Goal: Find specific page/section: Find specific page/section

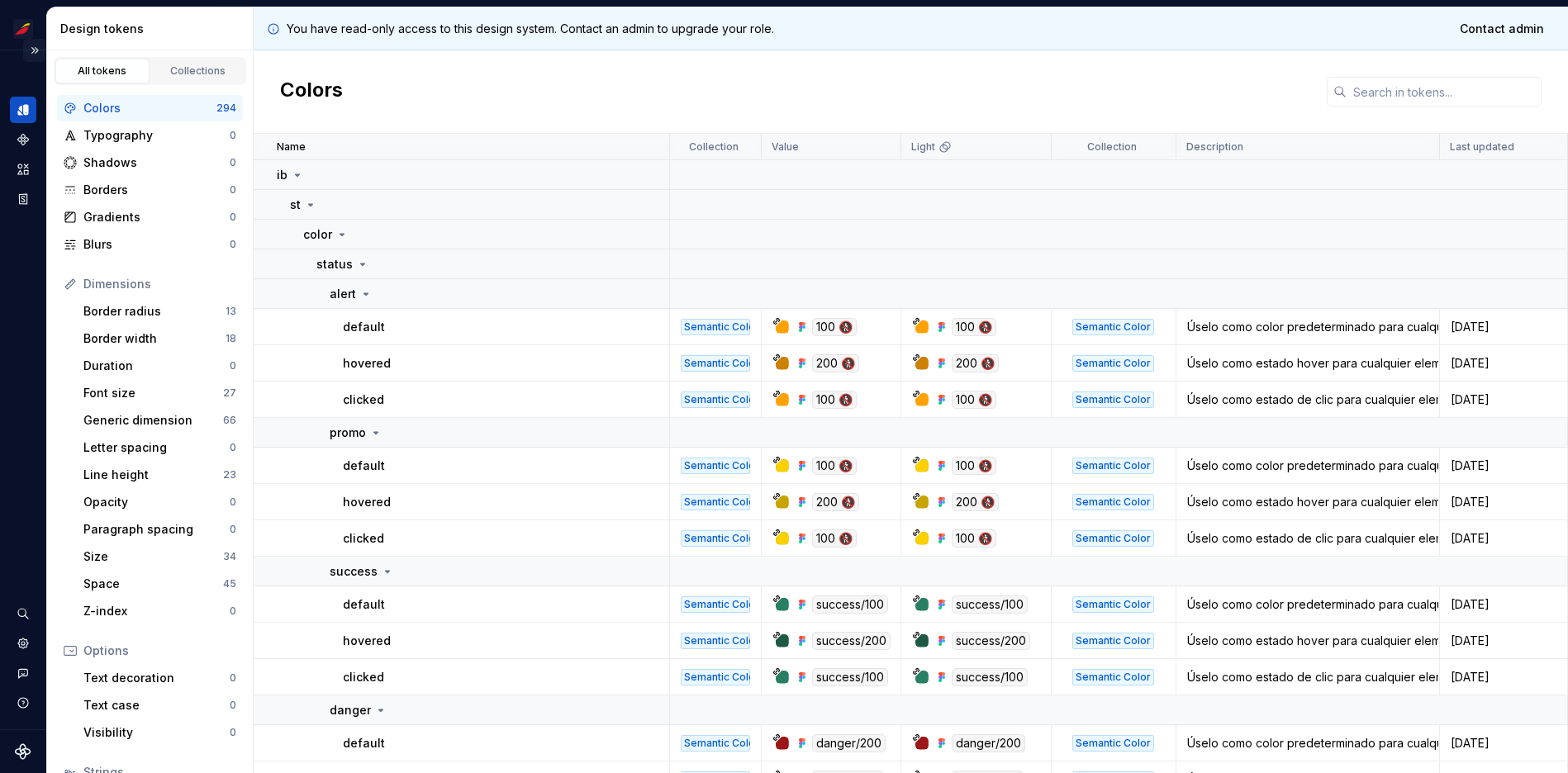
click at [36, 48] on button "Expand sidebar" at bounding box center [34, 50] width 23 height 23
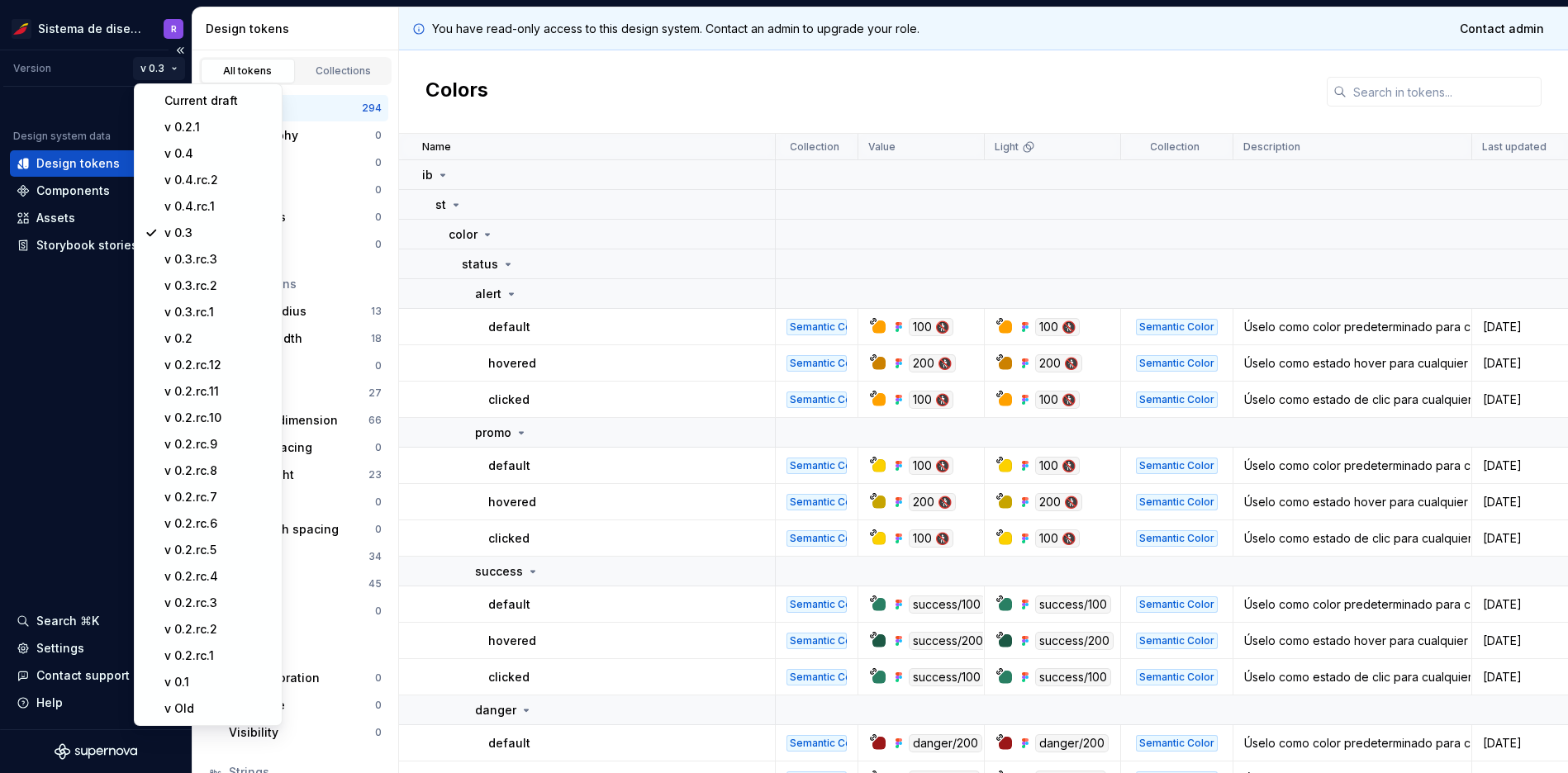
click at [164, 61] on html "Sistema de diseño Iberia R Version v 0.3 Design system data Design tokens Compo…" at bounding box center [784, 386] width 1568 height 773
click at [66, 392] on html "Sistema de diseño Iberia R Version v 0.3 Design system data Design tokens Compo…" at bounding box center [784, 386] width 1568 height 773
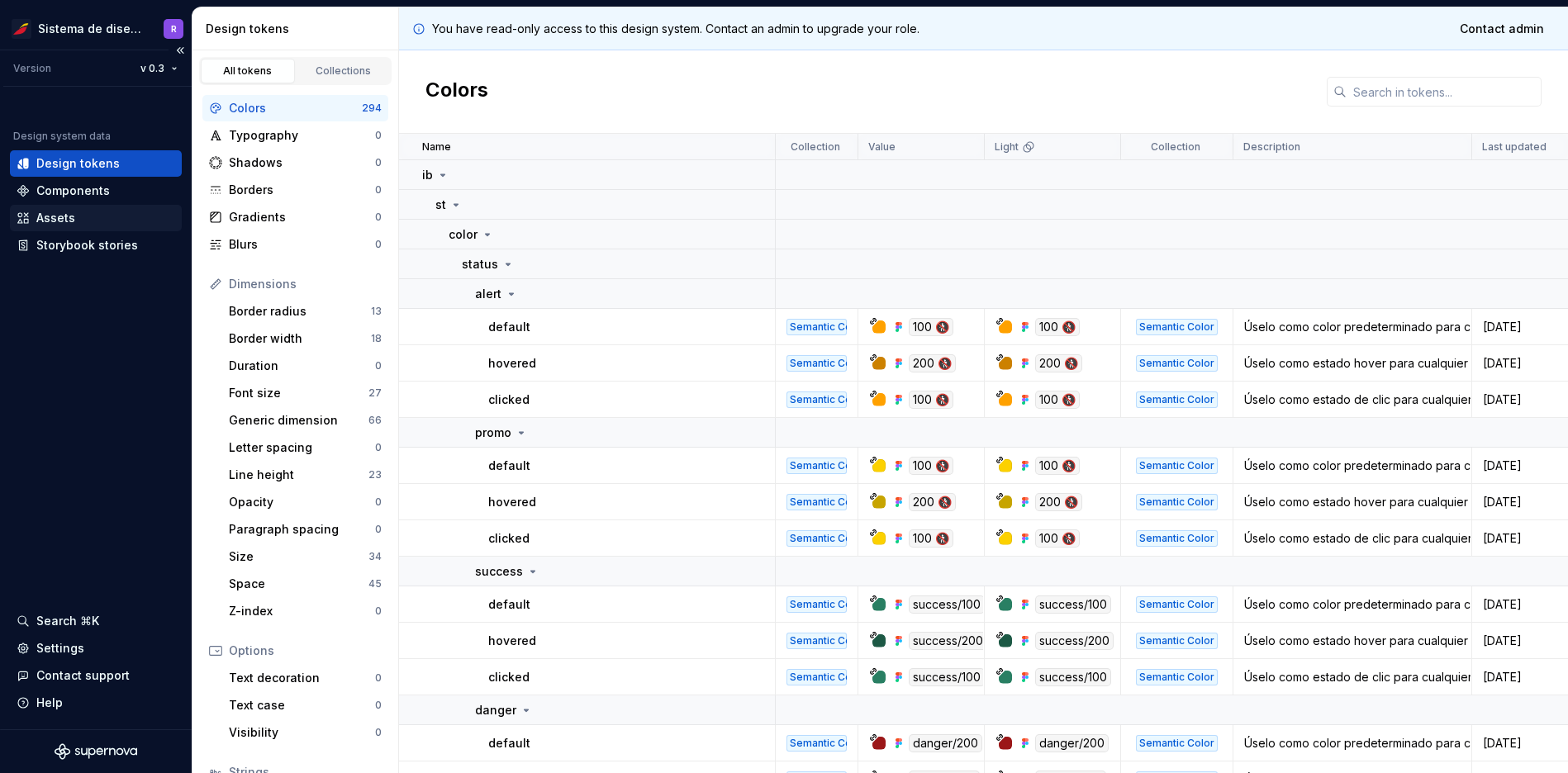
click at [61, 221] on div "Assets" at bounding box center [56, 218] width 39 height 17
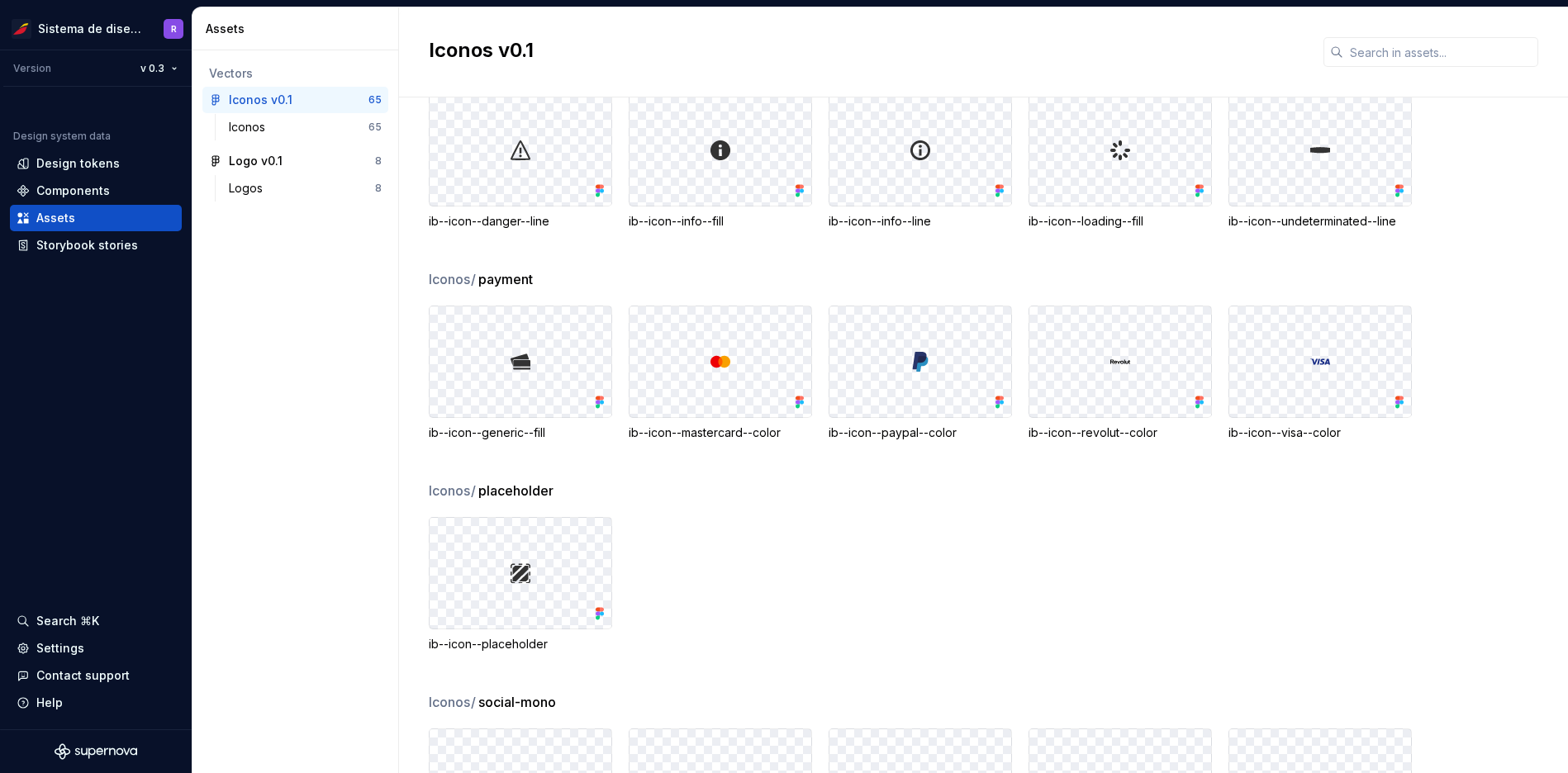
scroll to position [447, 0]
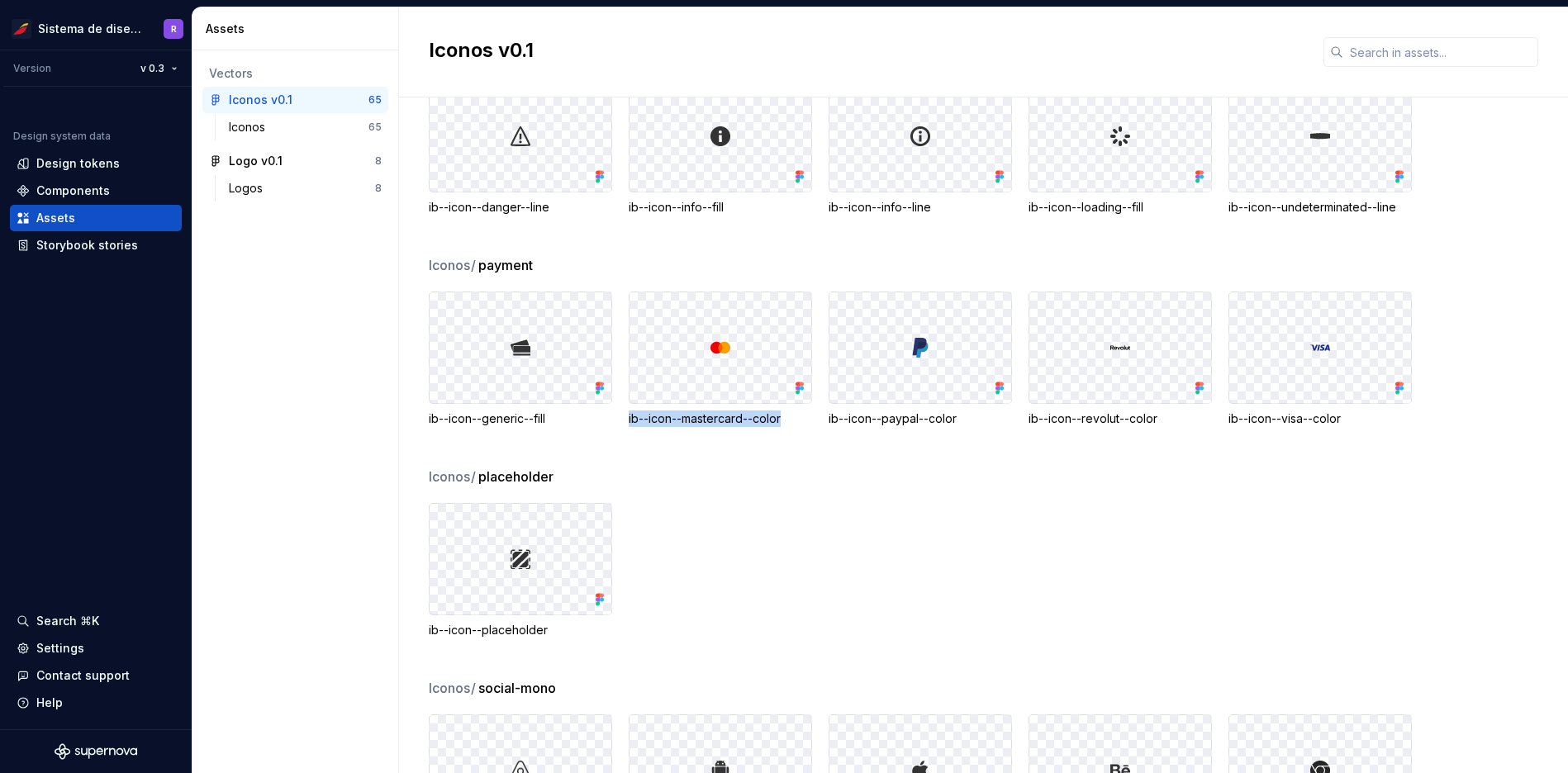
drag, startPoint x: 625, startPoint y: 424, endPoint x: 797, endPoint y: 424, distance: 172.0
click at [797, 424] on div "ib--icon--generic--fill ib--icon--mastercard--color ib--icon--paypal--color ib-…" at bounding box center [998, 359] width 1139 height 136
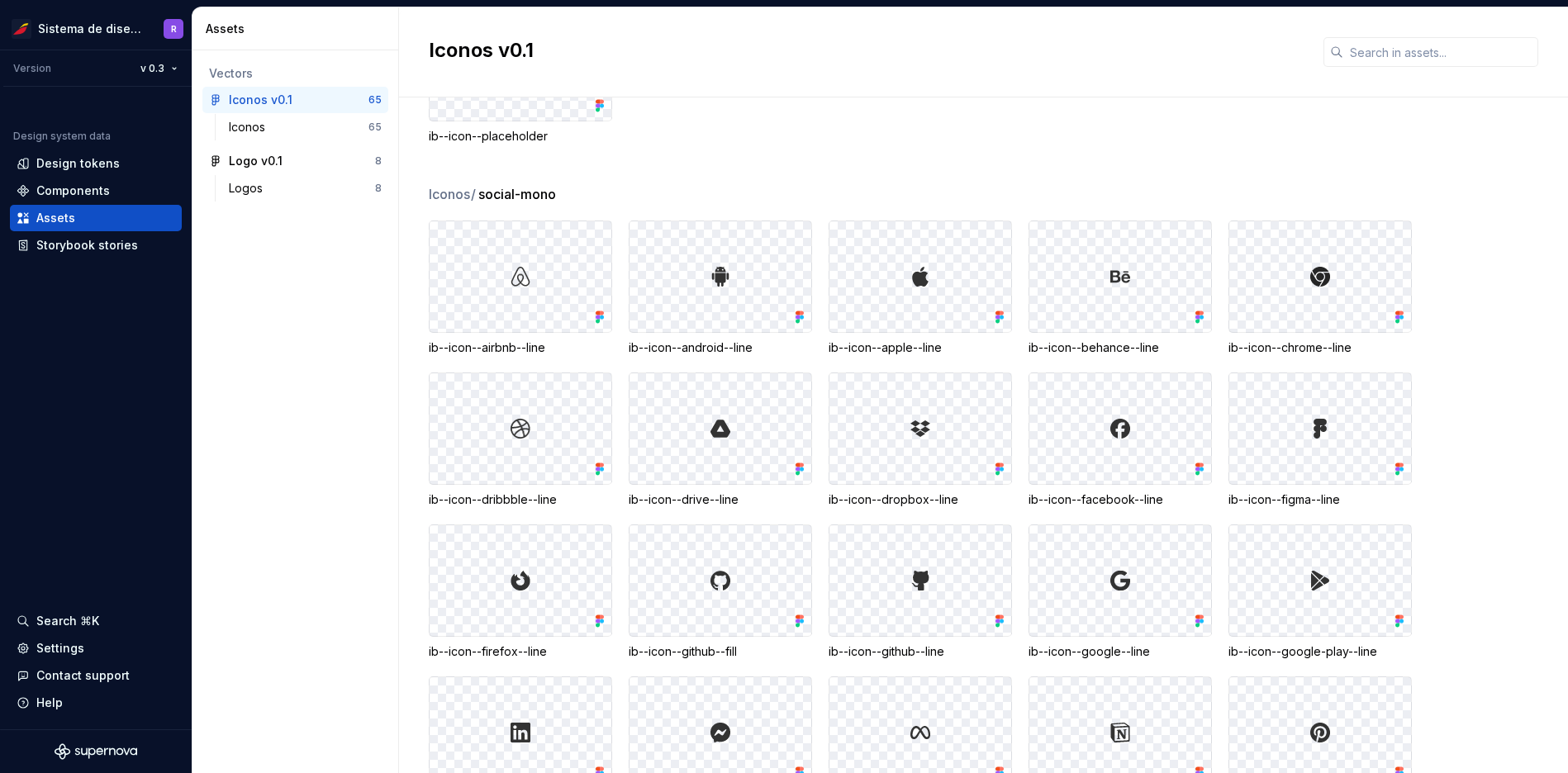
scroll to position [945, 0]
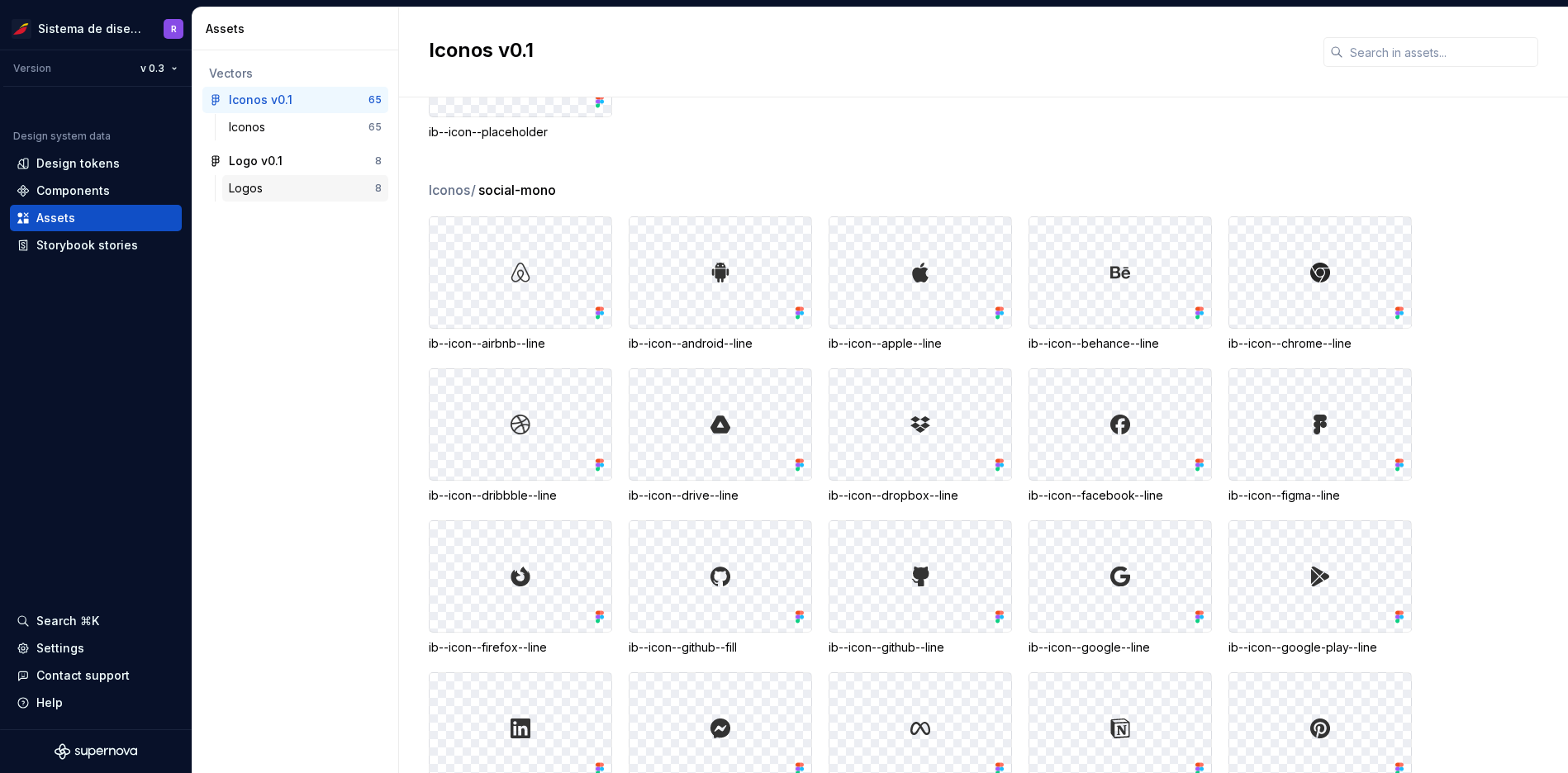
click at [257, 183] on div "Logos" at bounding box center [249, 189] width 40 height 17
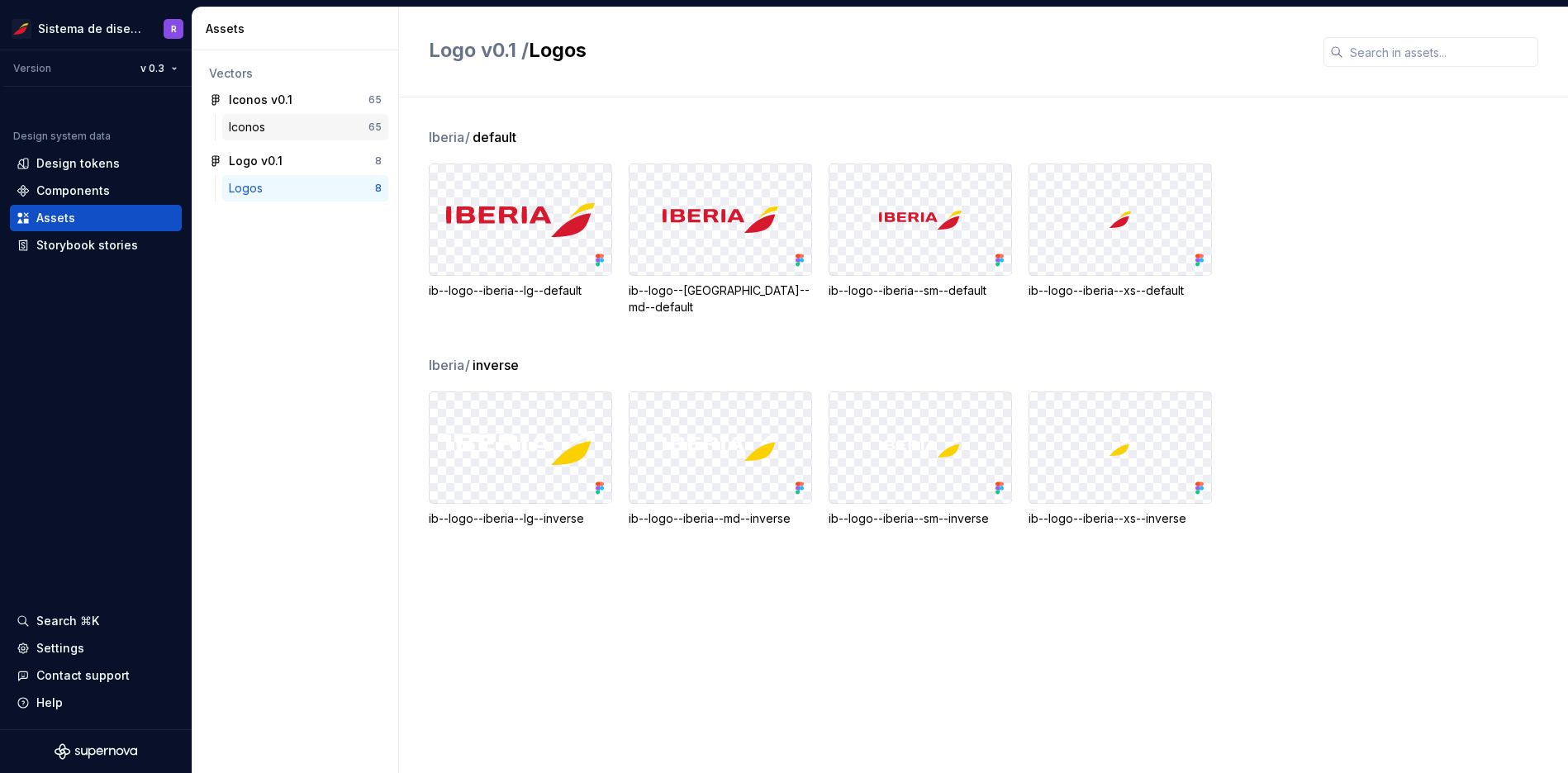
click at [262, 130] on div "Iconos" at bounding box center [250, 127] width 43 height 17
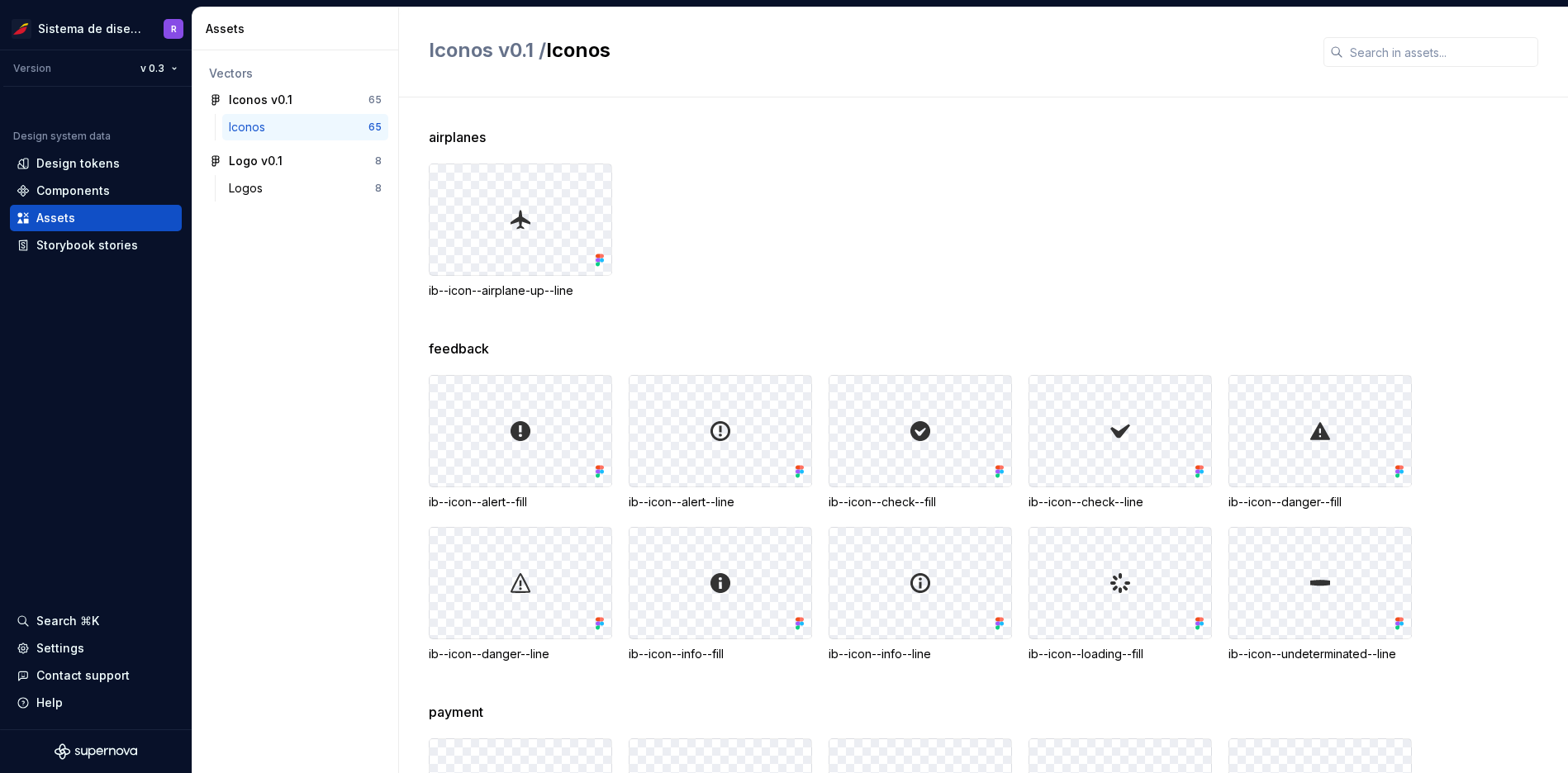
drag, startPoint x: 629, startPoint y: 503, endPoint x: 753, endPoint y: 499, distance: 124.1
click at [753, 499] on div "ib--icon--alert--line" at bounding box center [720, 503] width 184 height 17
click at [258, 186] on div "Logos" at bounding box center [249, 189] width 40 height 17
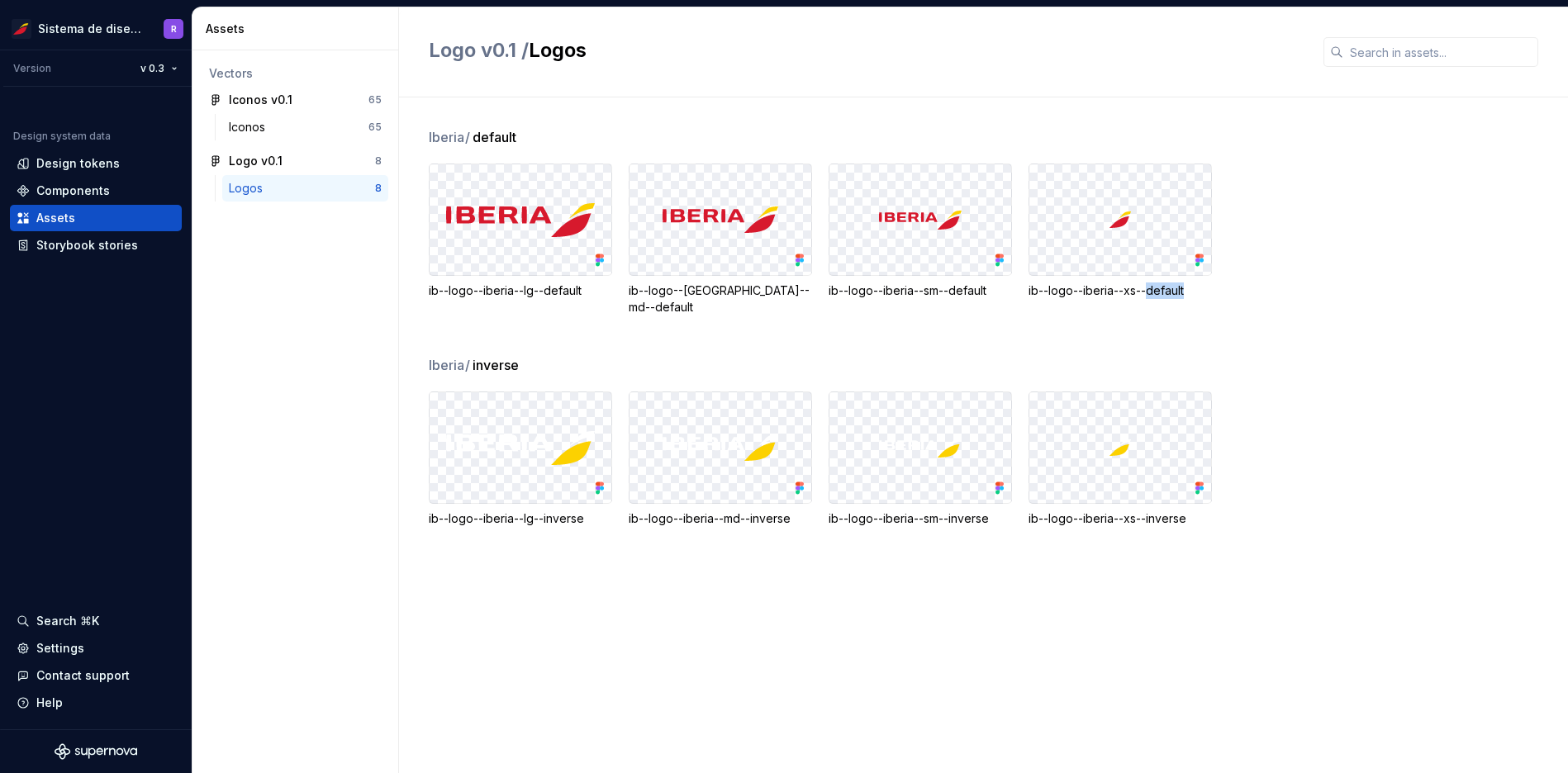
drag, startPoint x: 1146, startPoint y: 287, endPoint x: 1192, endPoint y: 289, distance: 46.0
click at [1192, 289] on div "ib--logo--iberia--xs--default" at bounding box center [1120, 291] width 184 height 17
click at [73, 163] on div "Design tokens" at bounding box center [77, 163] width 83 height 17
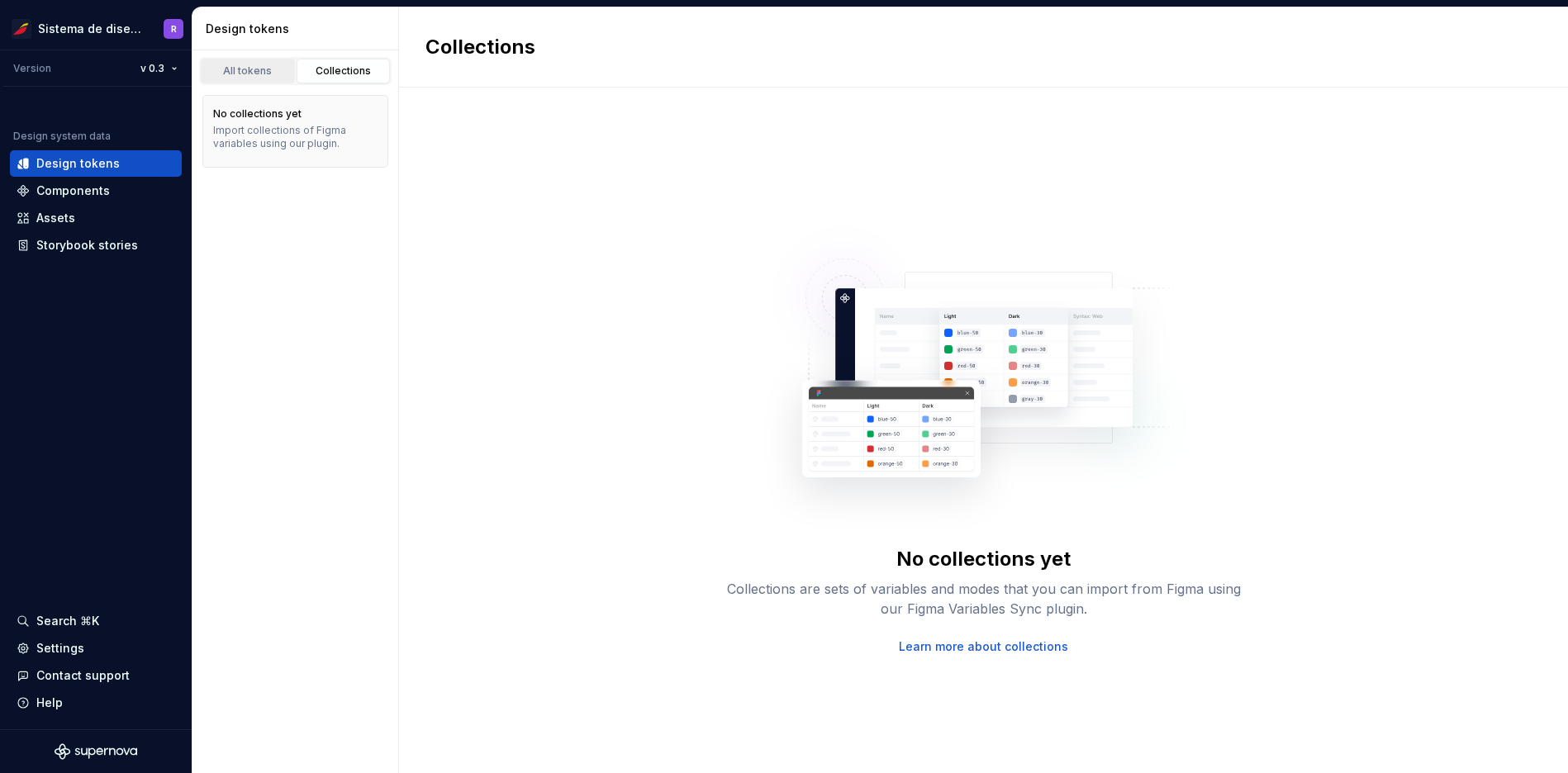
click at [254, 68] on div "All tokens" at bounding box center [248, 72] width 83 height 13
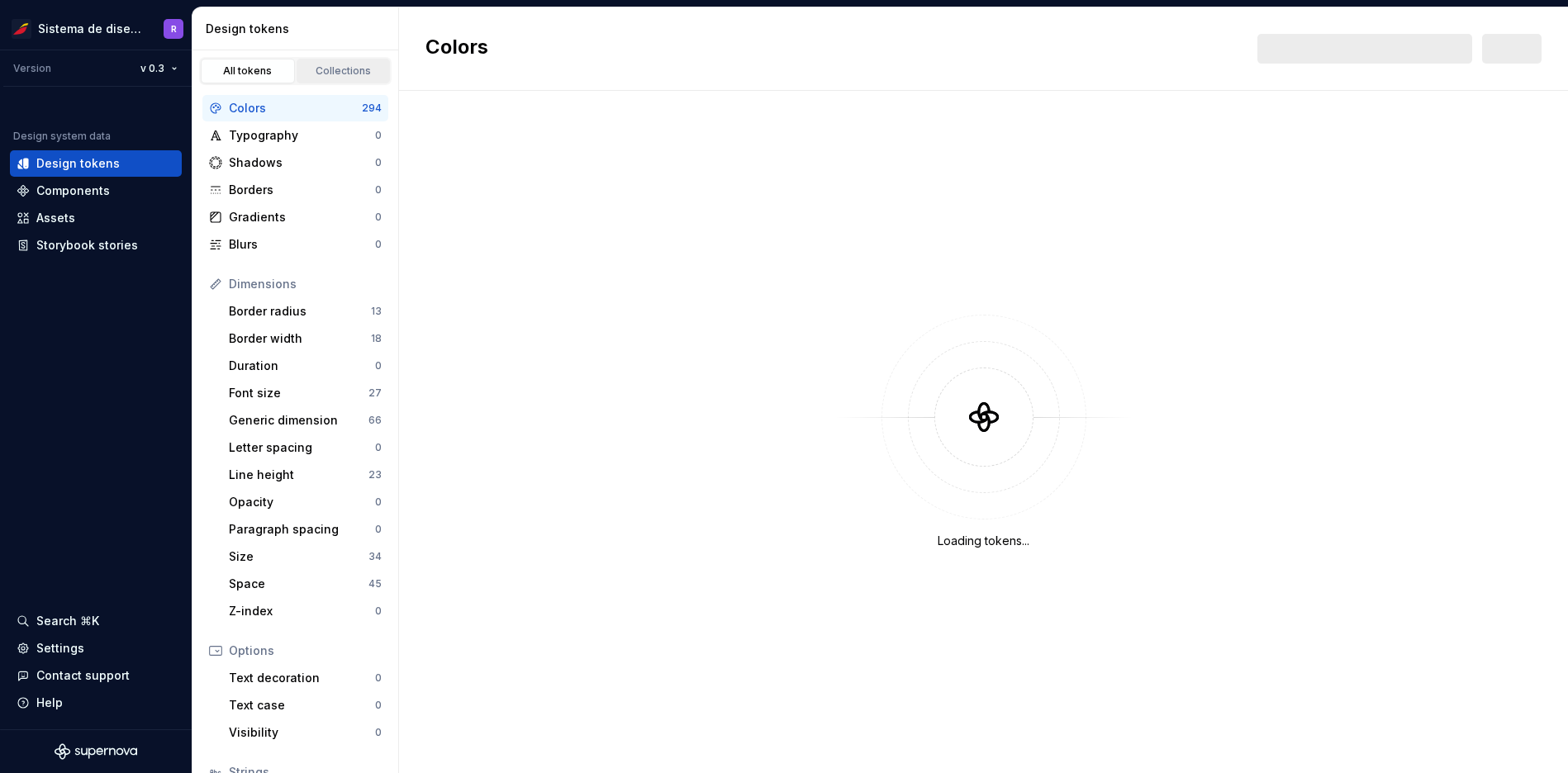
click at [333, 66] on div "Collections" at bounding box center [344, 72] width 83 height 13
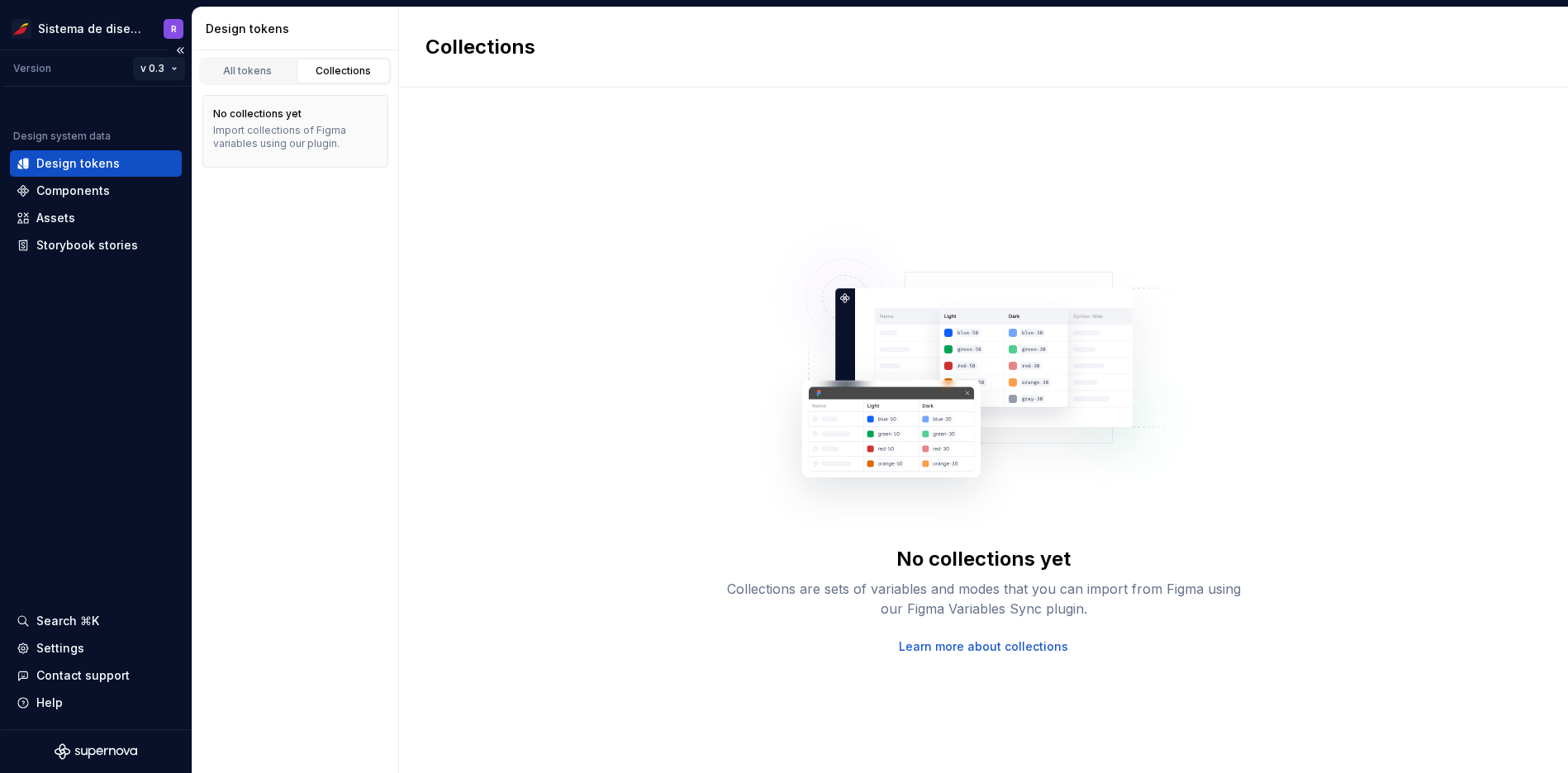
click at [166, 69] on html "Sistema de diseño Iberia R Version v 0.3 Design system data Design tokens Compo…" at bounding box center [784, 386] width 1568 height 773
click at [289, 60] on link "All tokens" at bounding box center [248, 71] width 94 height 24
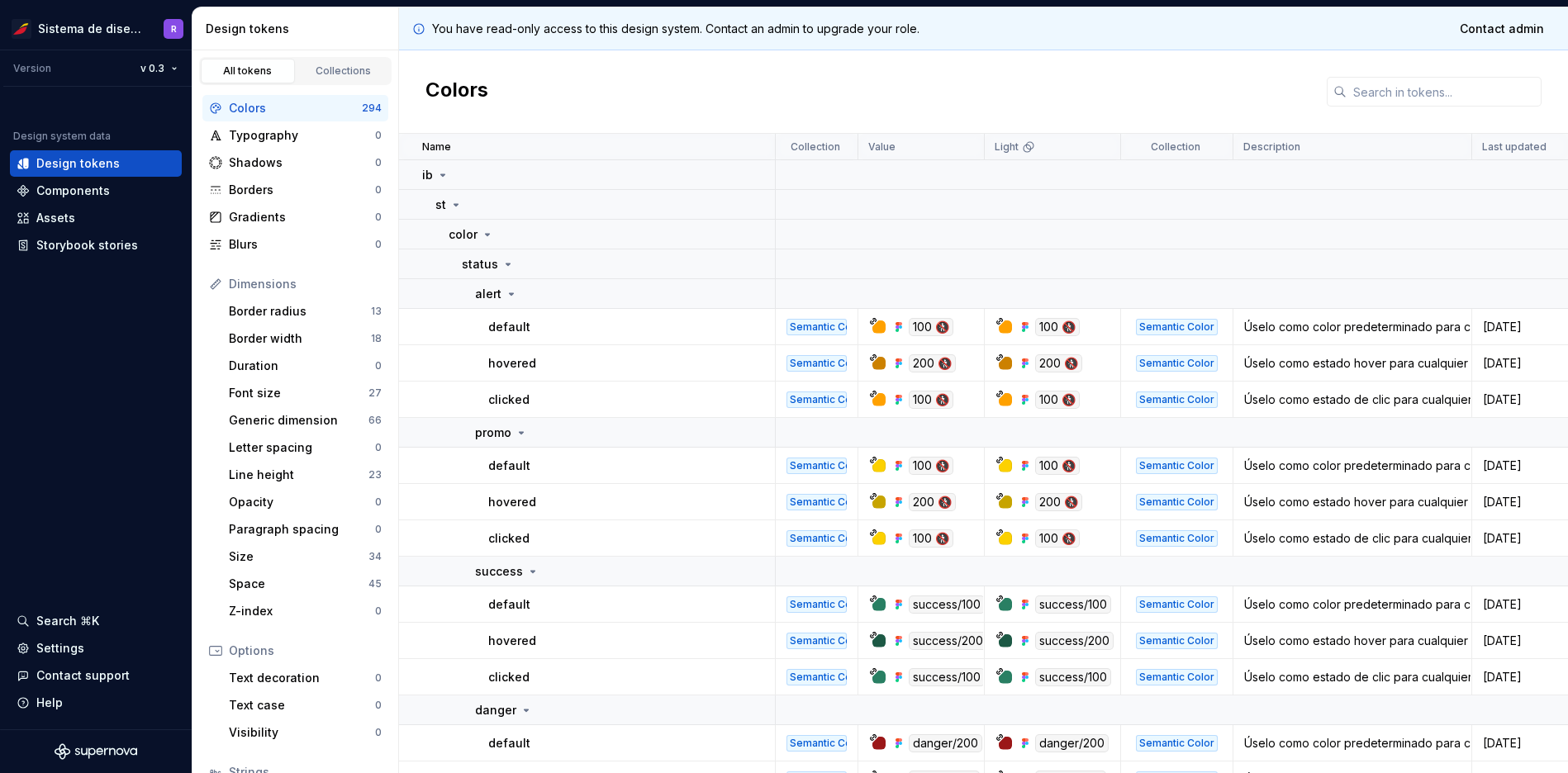
click at [285, 61] on link "All tokens" at bounding box center [248, 71] width 94 height 24
click at [513, 296] on icon at bounding box center [511, 294] width 13 height 13
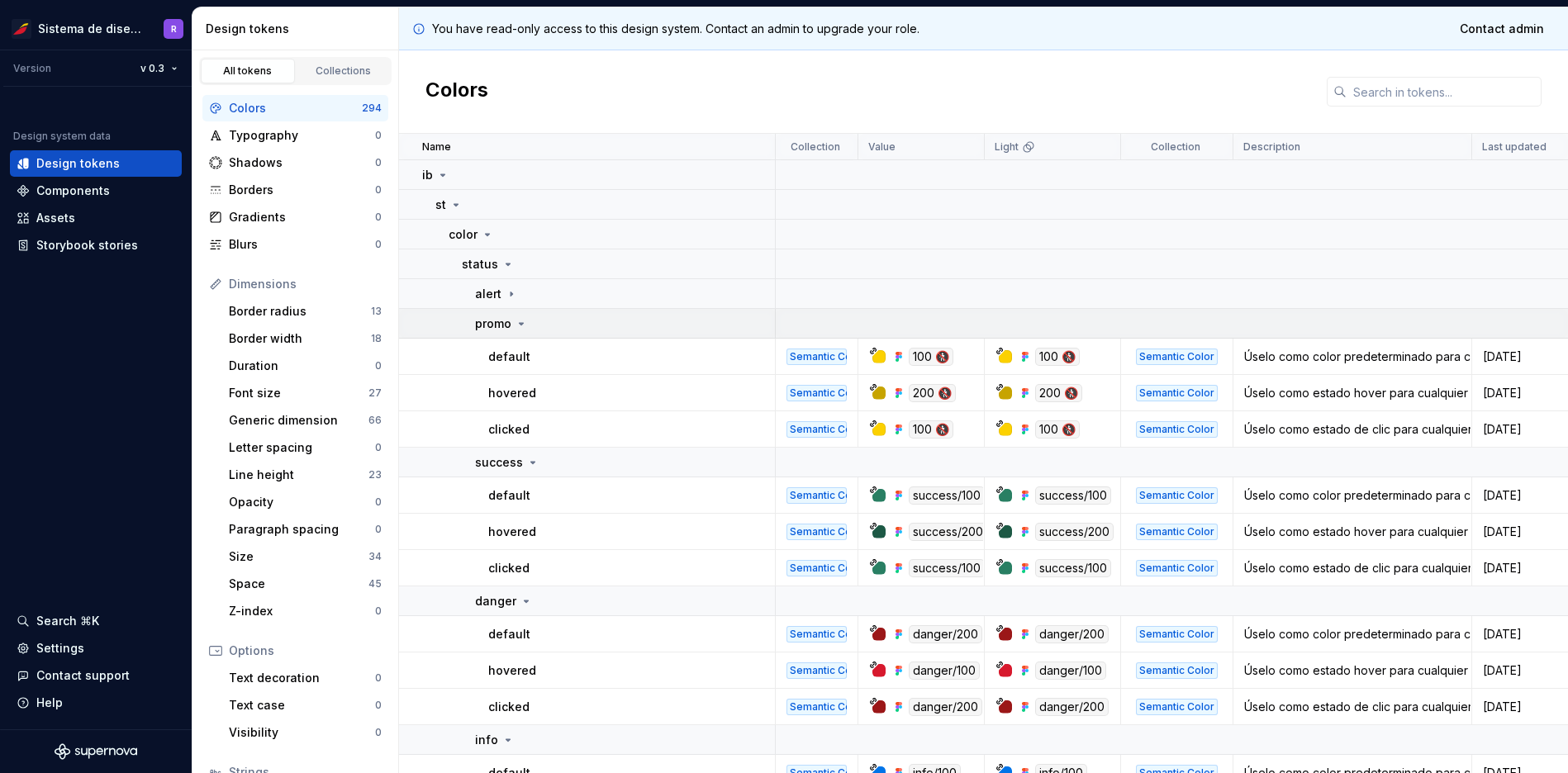
click at [517, 323] on icon at bounding box center [521, 324] width 13 height 13
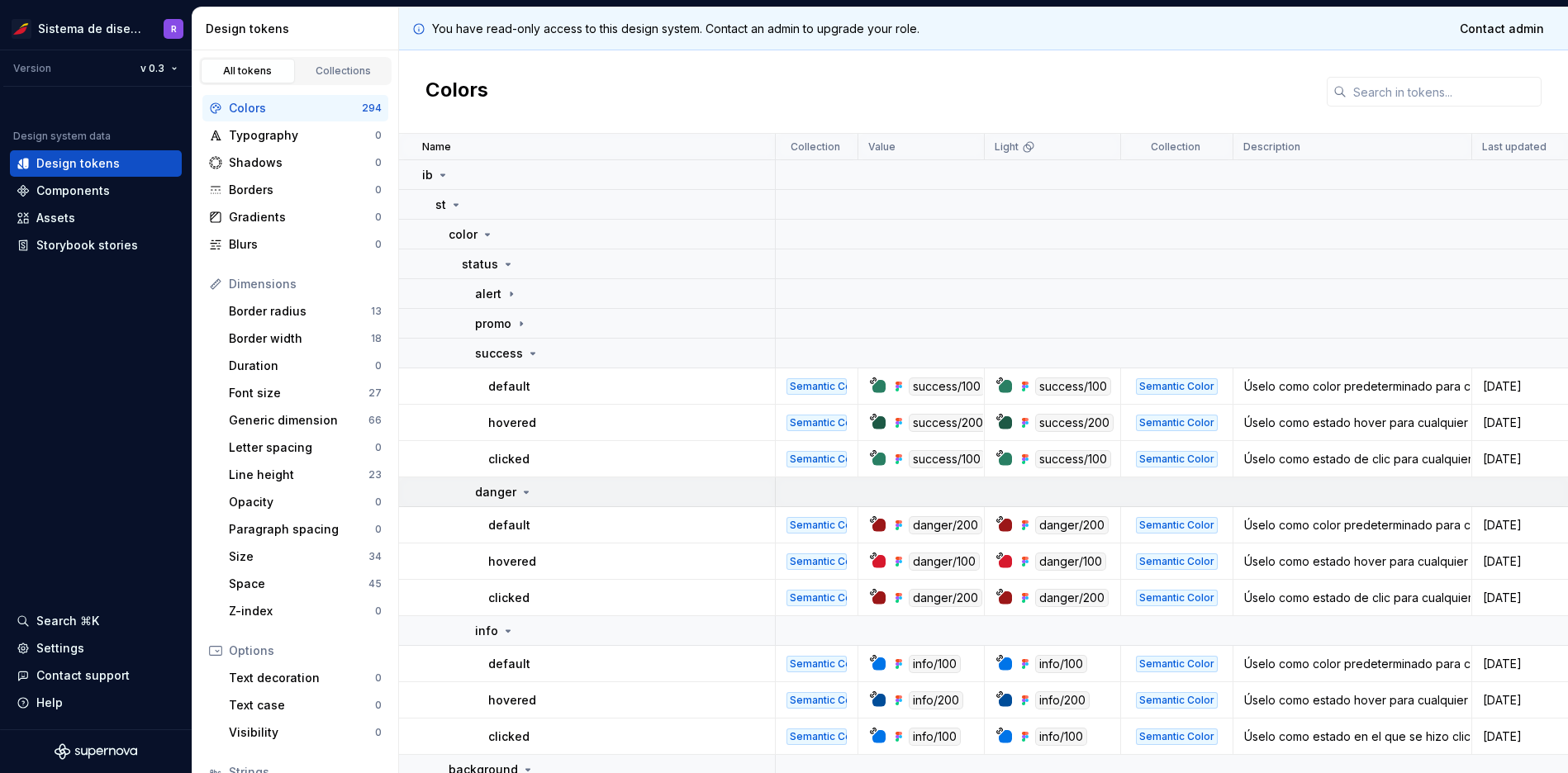
click at [521, 495] on icon at bounding box center [526, 493] width 13 height 13
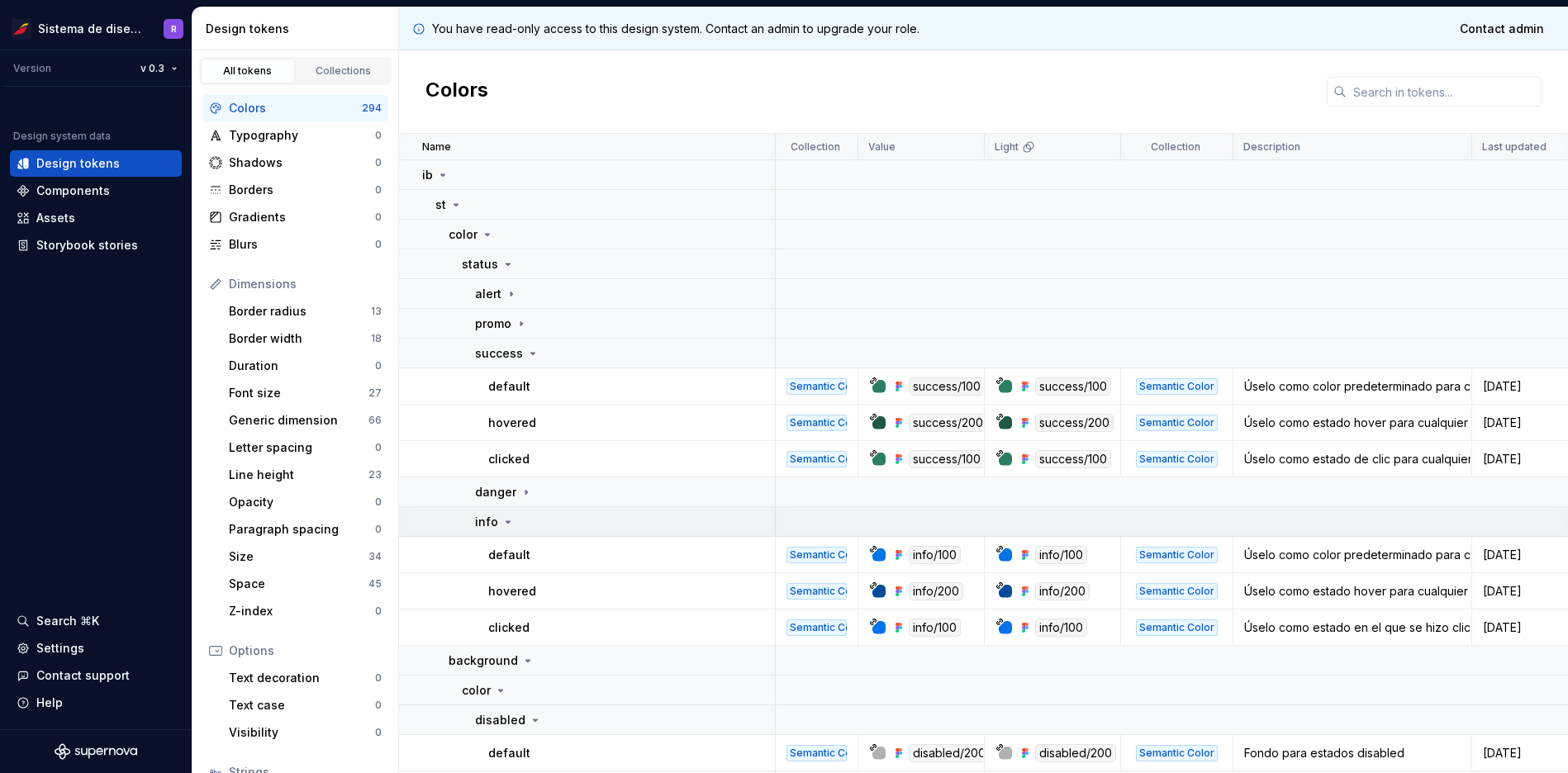
click at [504, 519] on icon at bounding box center [508, 522] width 13 height 13
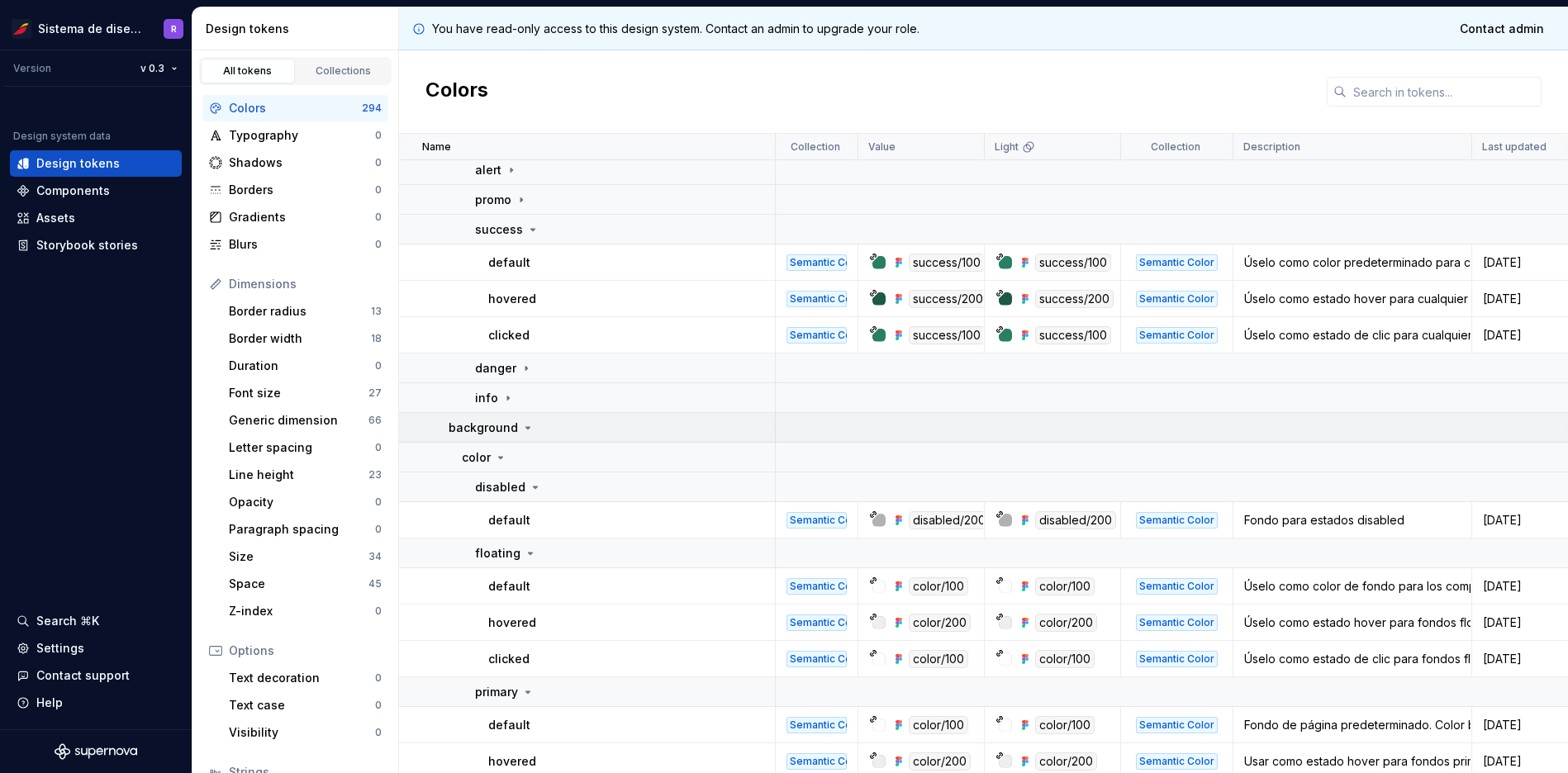
scroll to position [125, 0]
click at [500, 458] on icon at bounding box center [501, 457] width 13 height 13
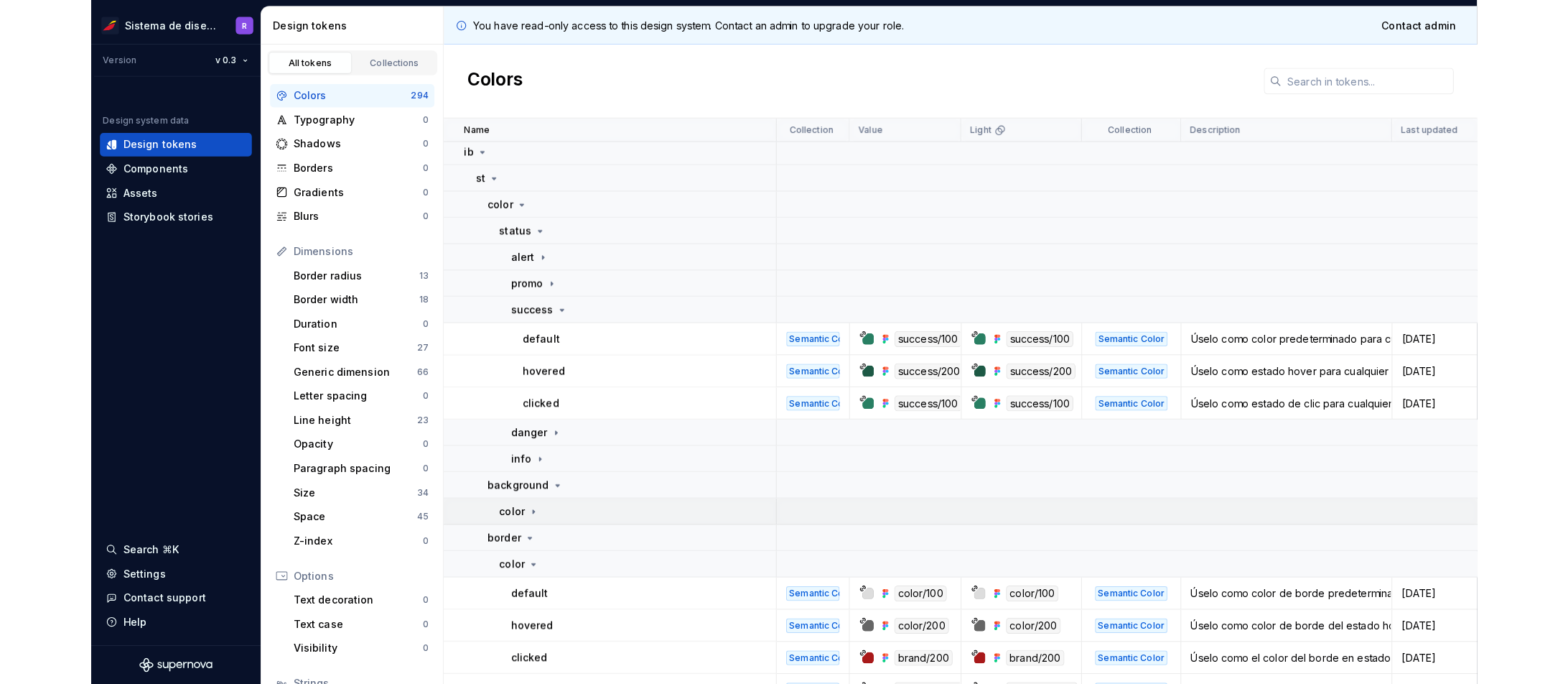
scroll to position [0, 0]
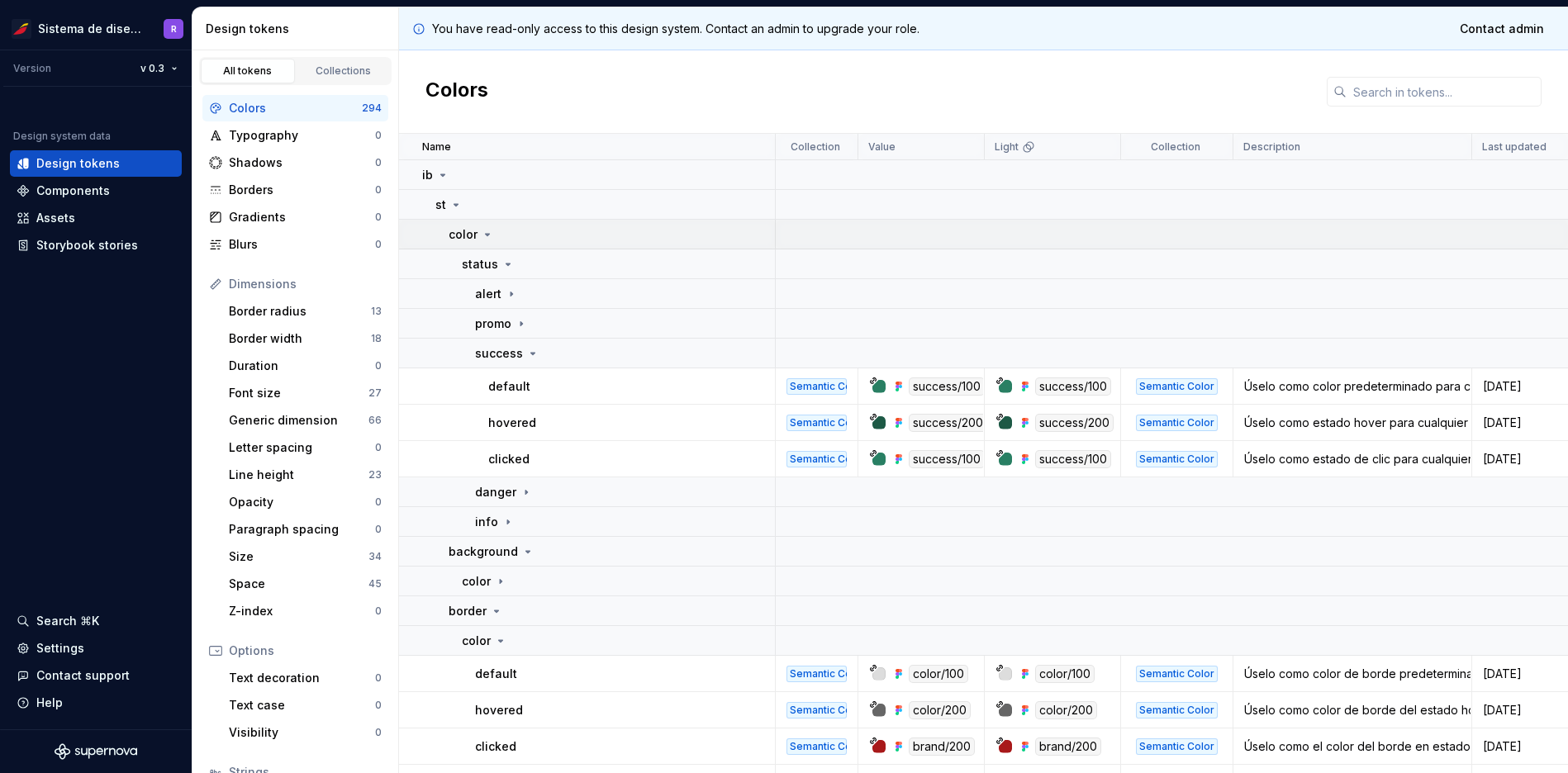
click at [486, 237] on icon at bounding box center [488, 235] width 13 height 13
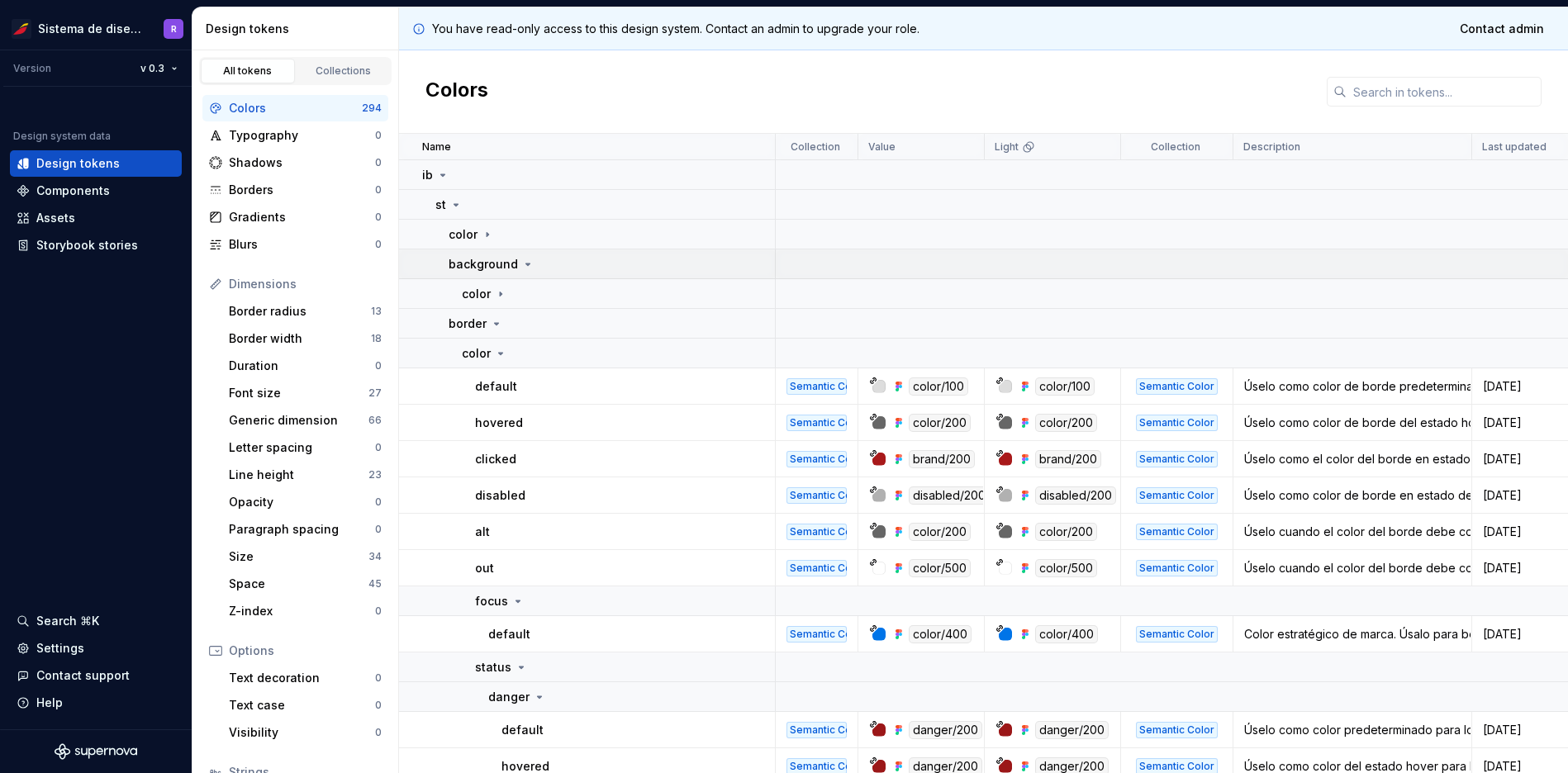
click at [521, 263] on icon at bounding box center [528, 264] width 13 height 13
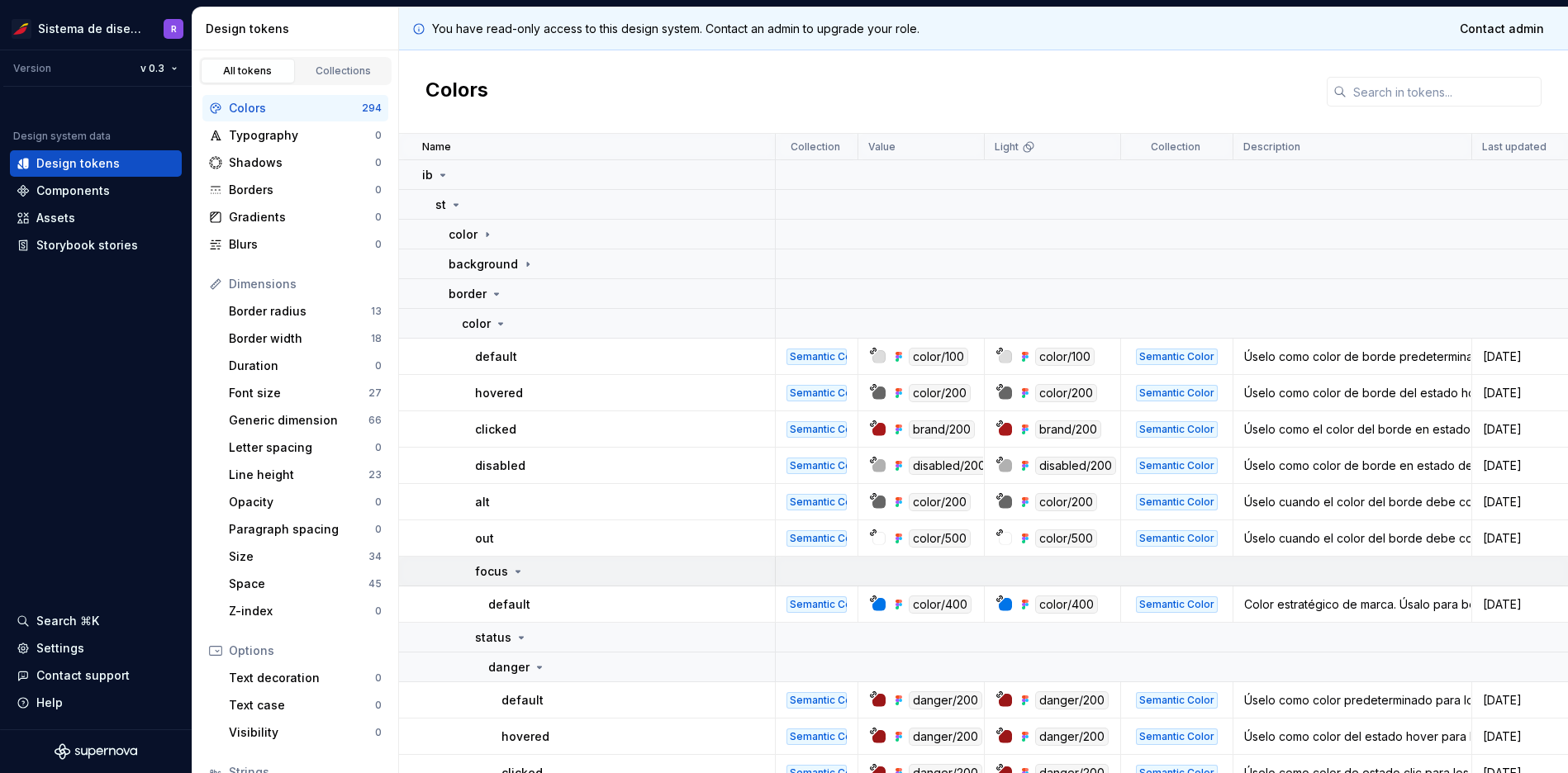
click at [516, 571] on icon at bounding box center [518, 572] width 4 height 2
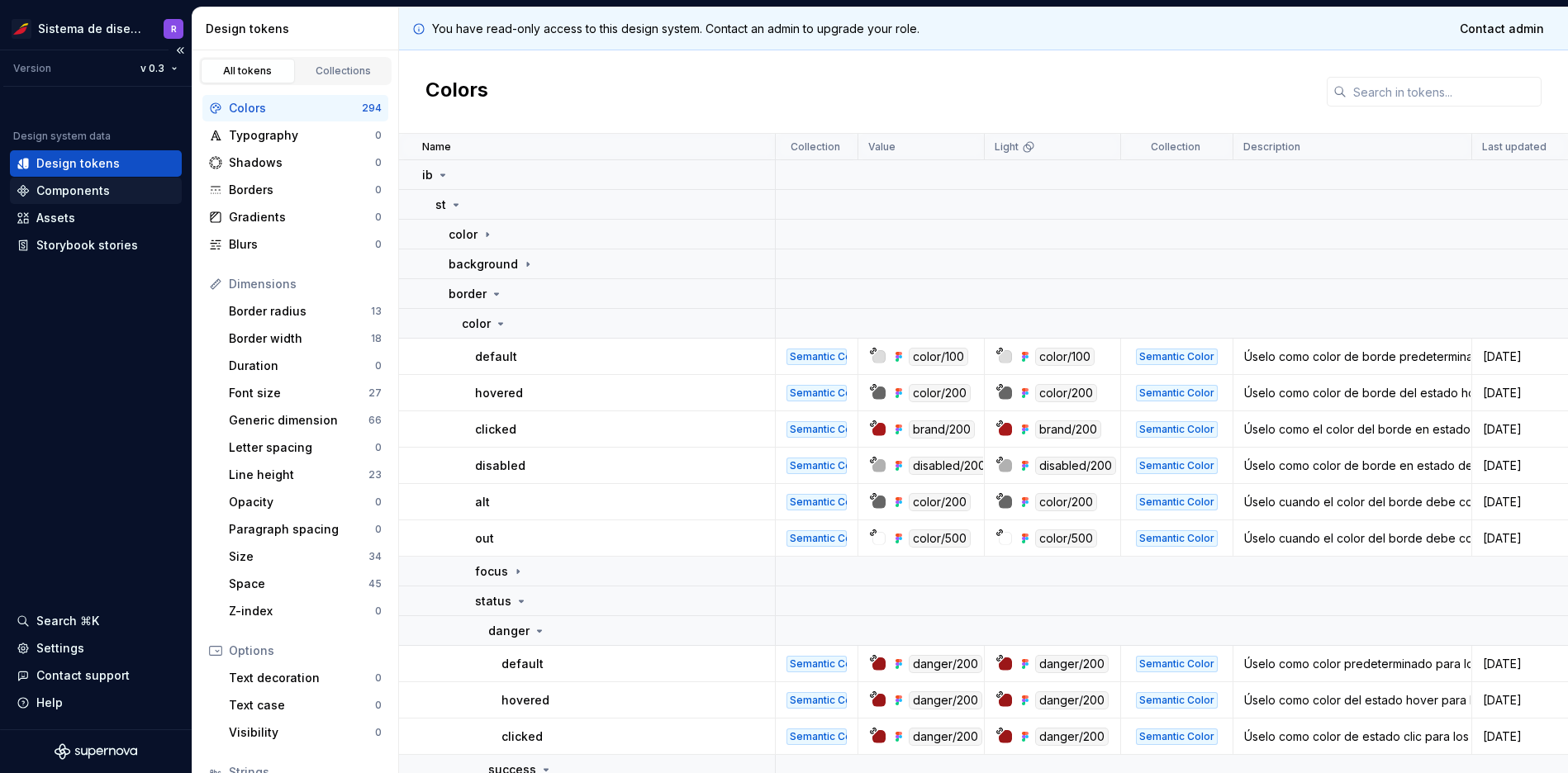
click at [74, 189] on div "Components" at bounding box center [72, 191] width 73 height 17
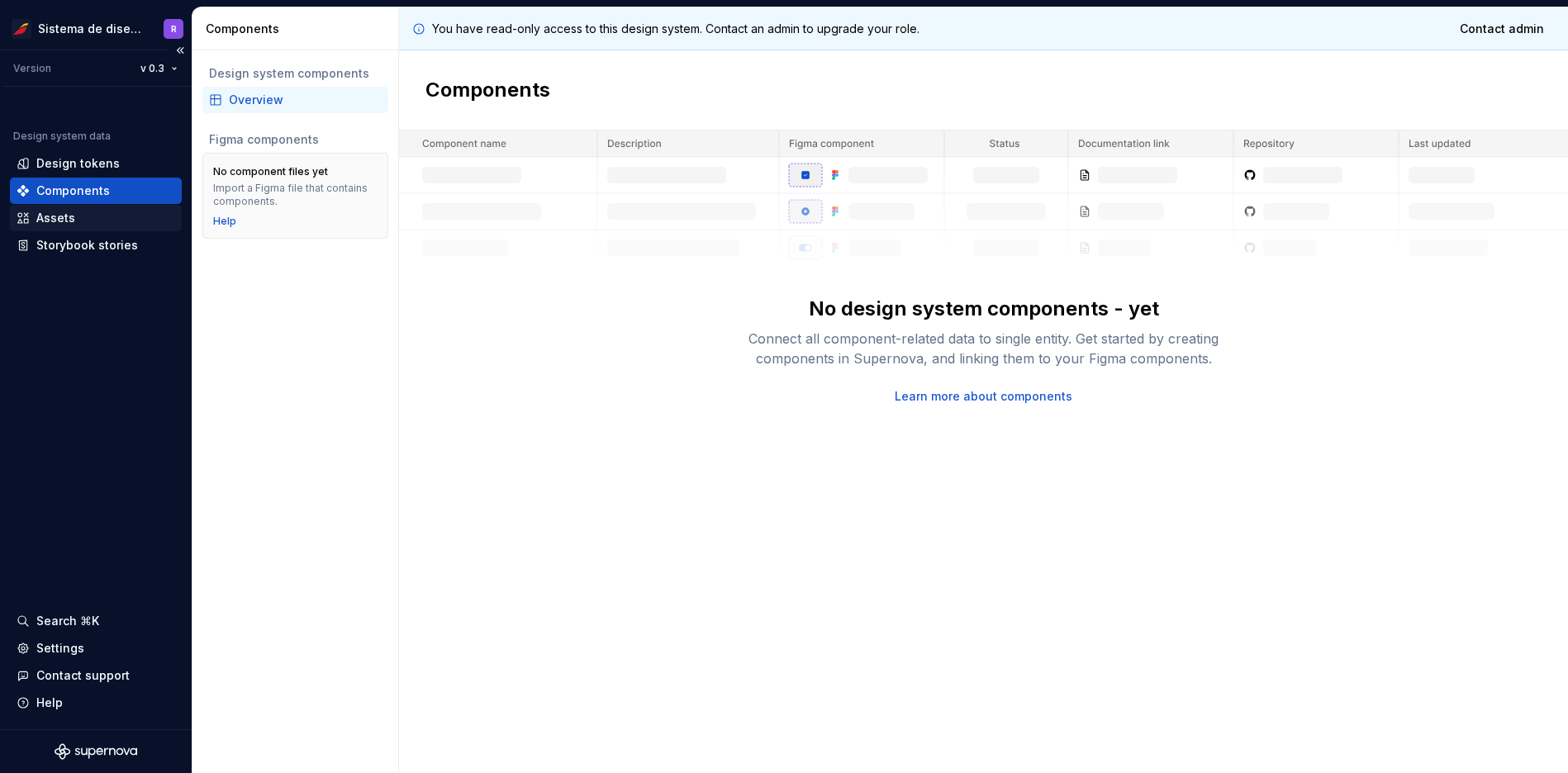
click at [62, 226] on div "Assets" at bounding box center [56, 218] width 39 height 17
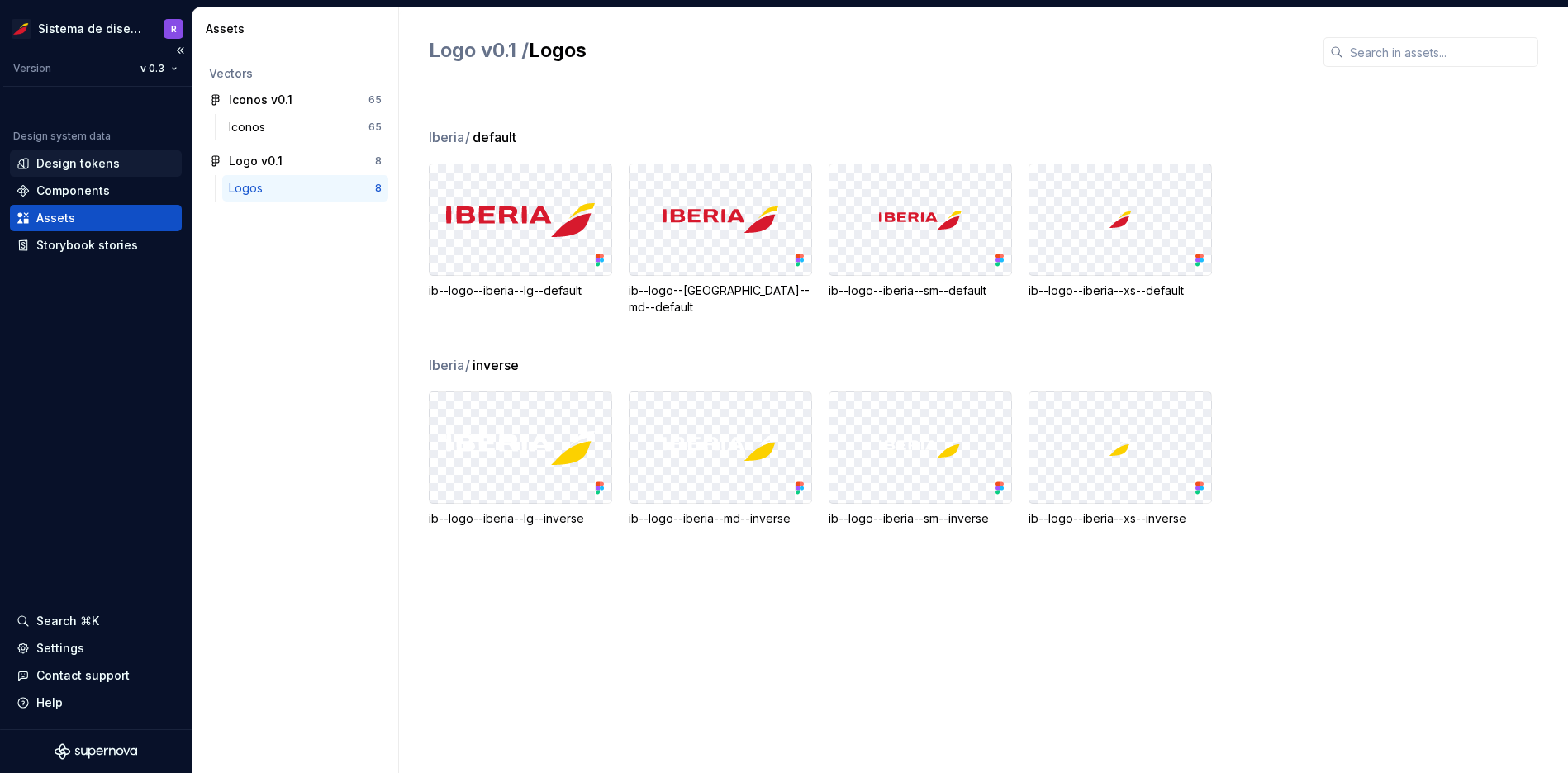
click at [99, 162] on div "Design tokens" at bounding box center [77, 163] width 83 height 17
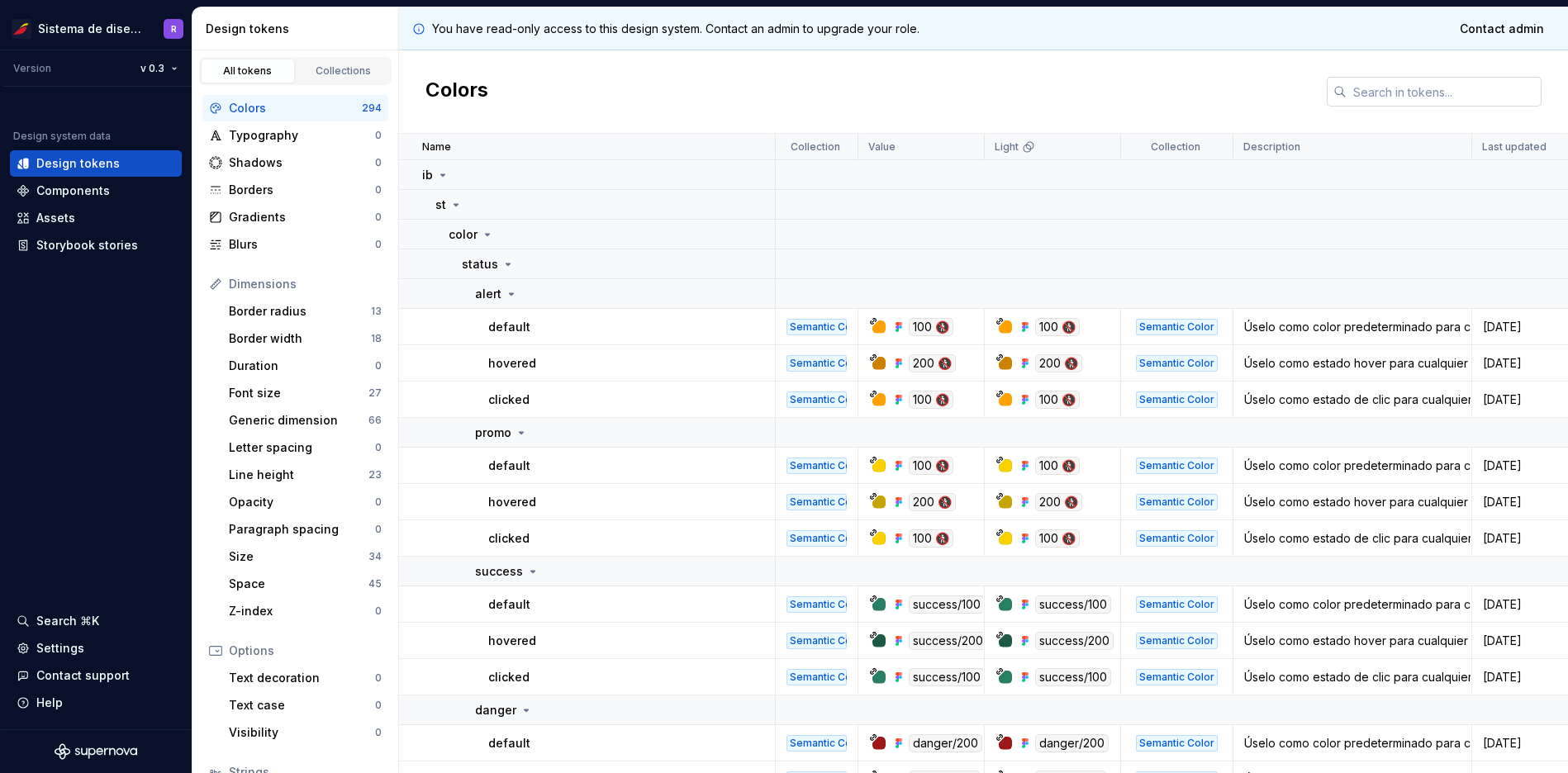
click at [1393, 96] on input "text" at bounding box center [1443, 91] width 195 height 29
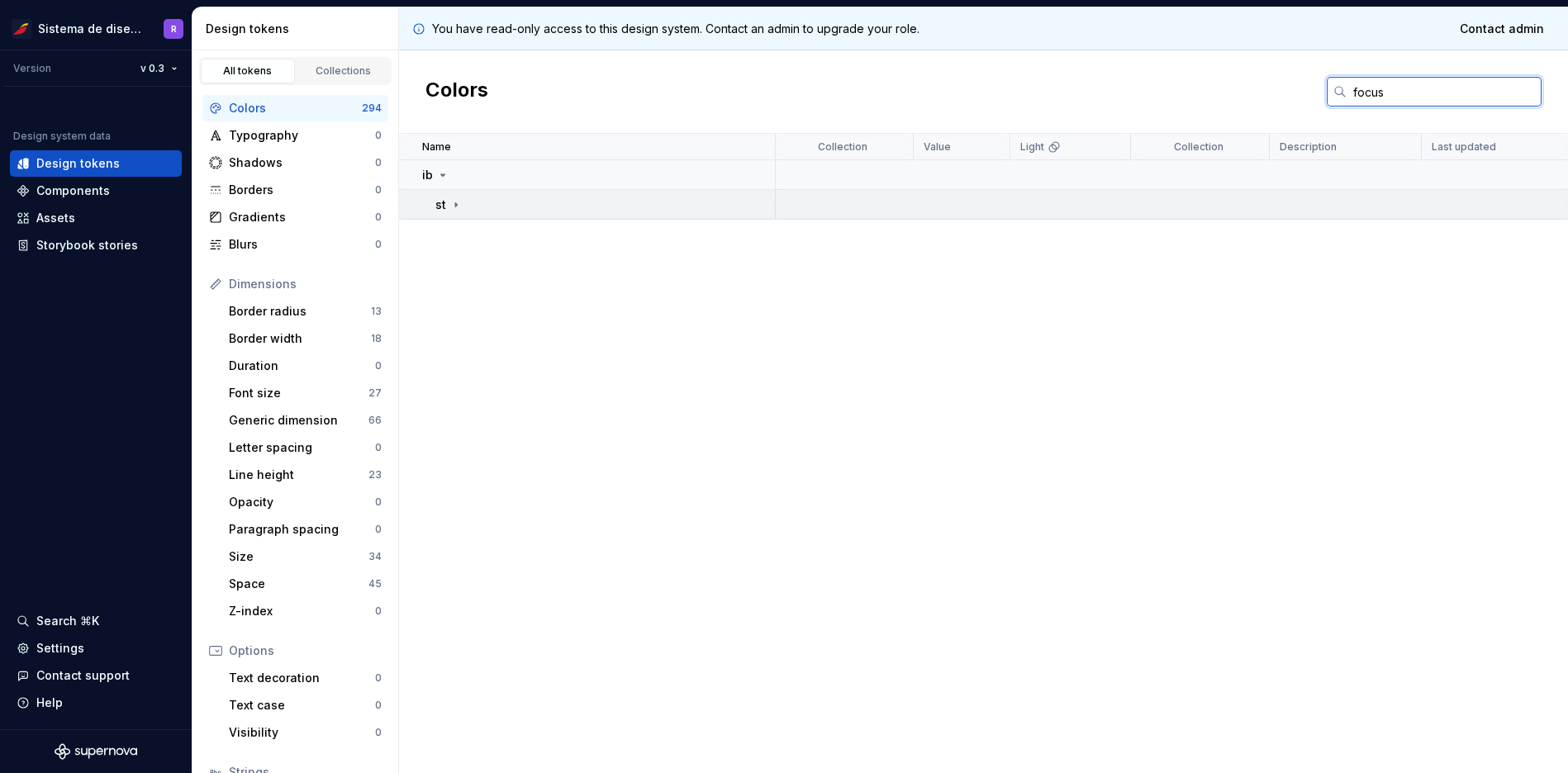
type input "focus"
click at [458, 205] on icon at bounding box center [456, 205] width 13 height 13
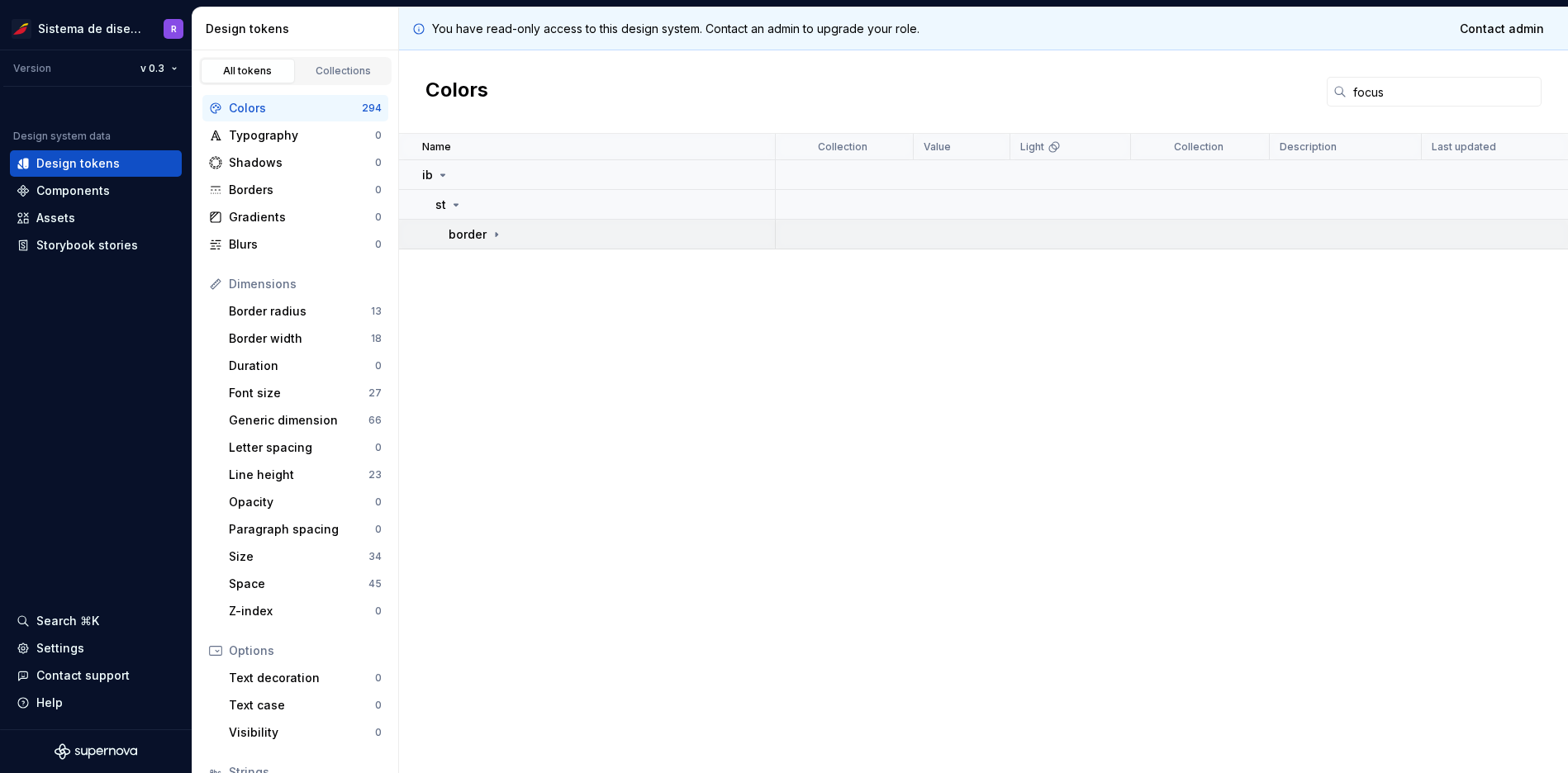
click at [497, 236] on icon at bounding box center [497, 235] width 13 height 13
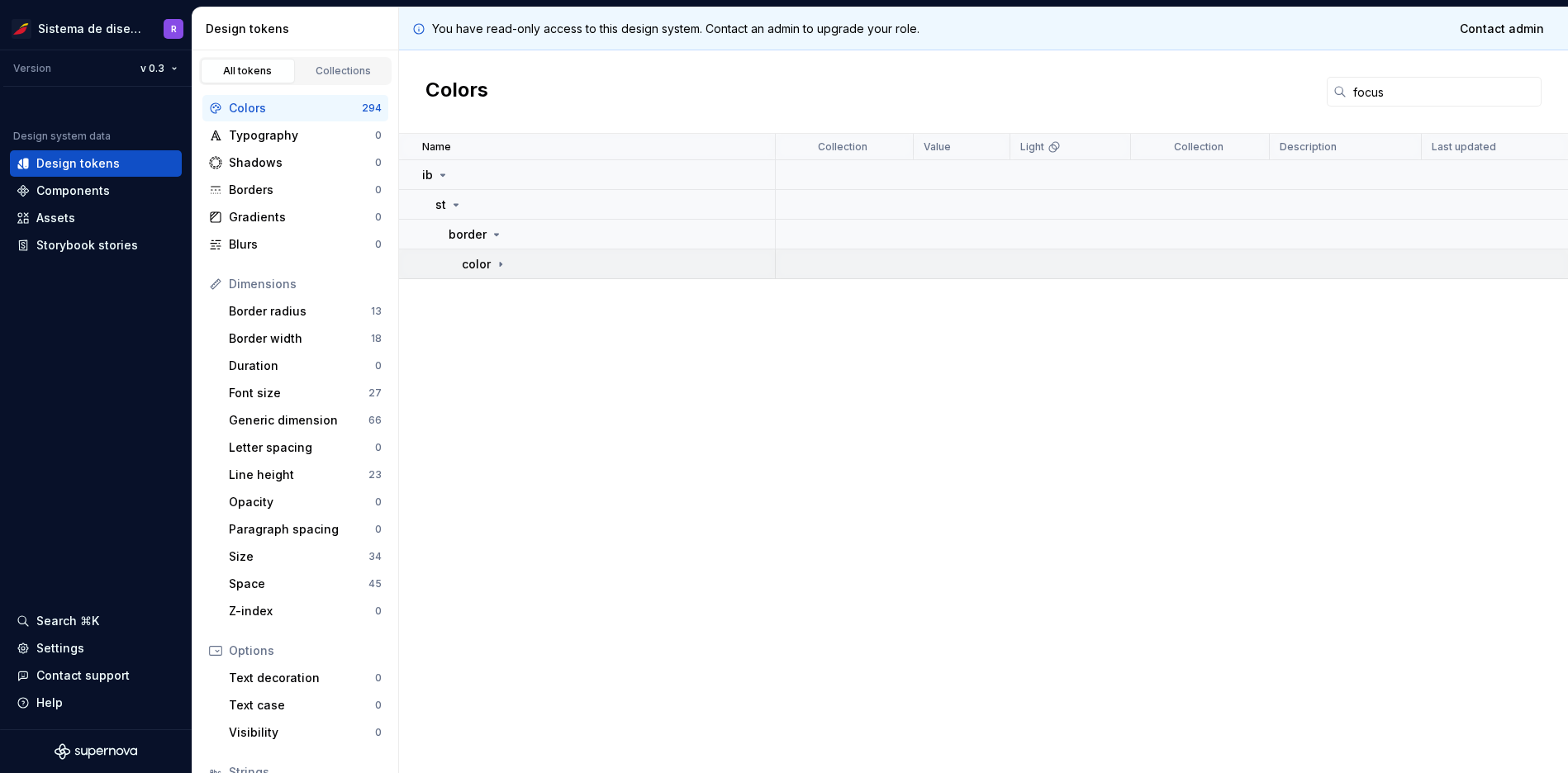
click at [502, 267] on icon at bounding box center [501, 264] width 13 height 13
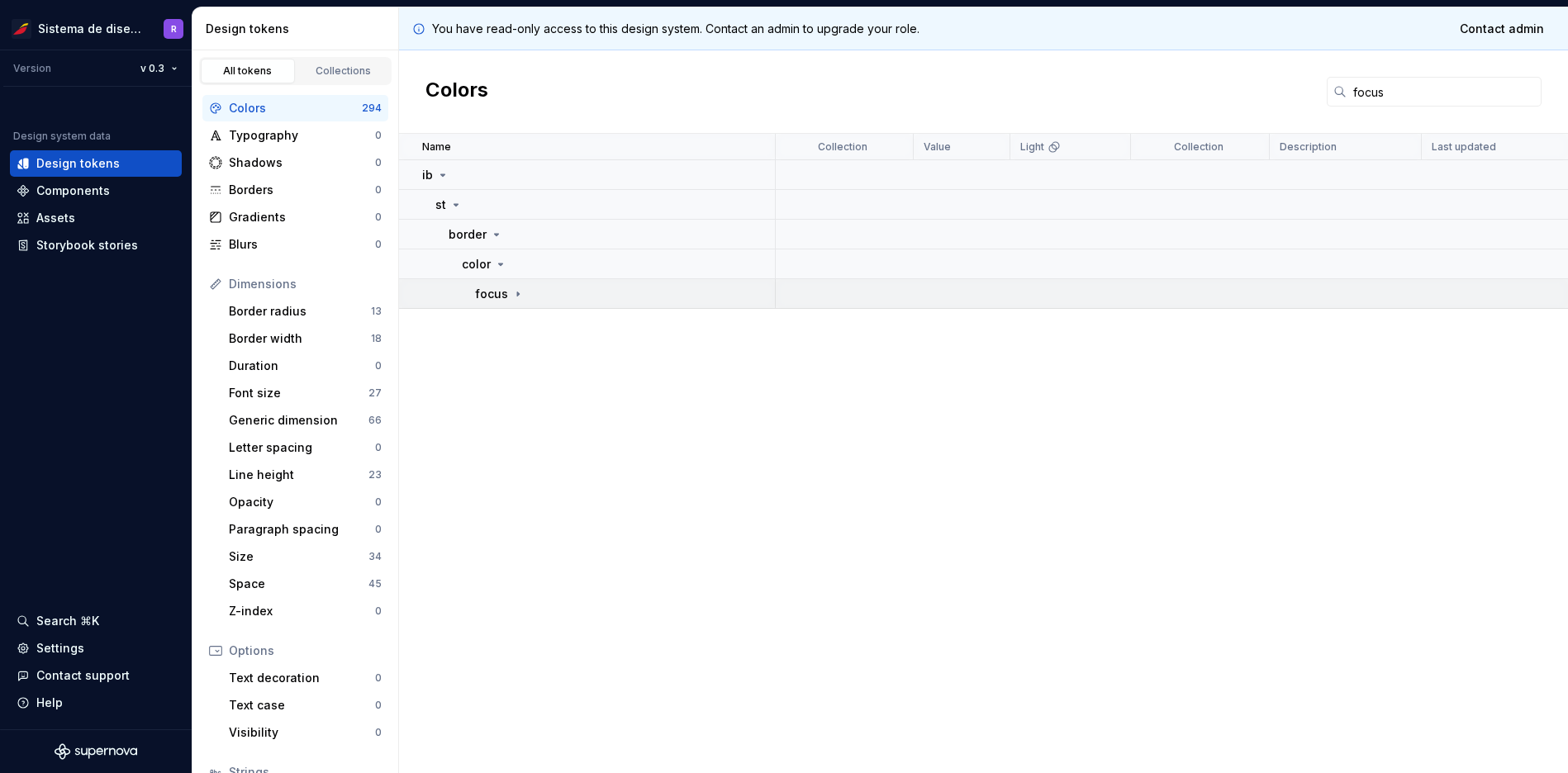
click at [513, 287] on icon at bounding box center [518, 294] width 13 height 13
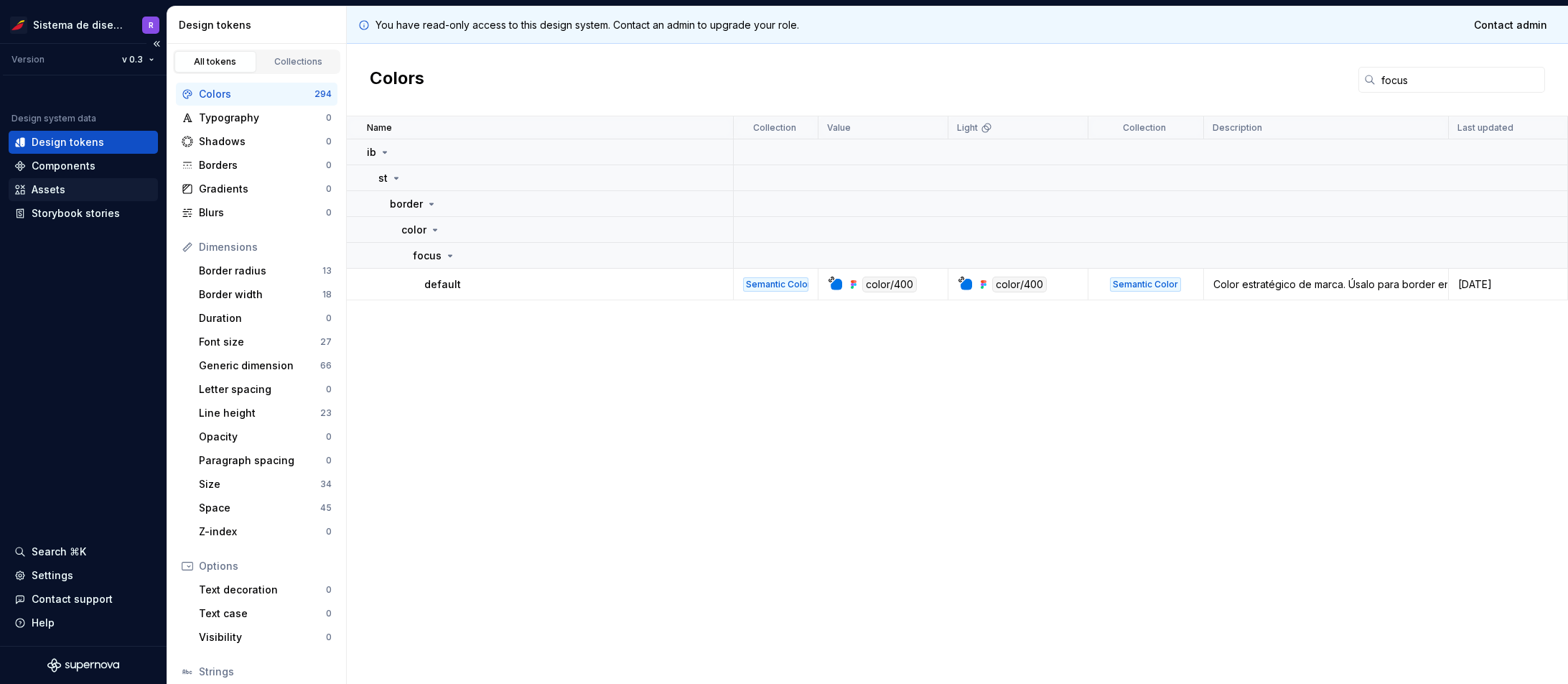
click at [56, 187] on div "Assets" at bounding box center [48, 190] width 34 height 15
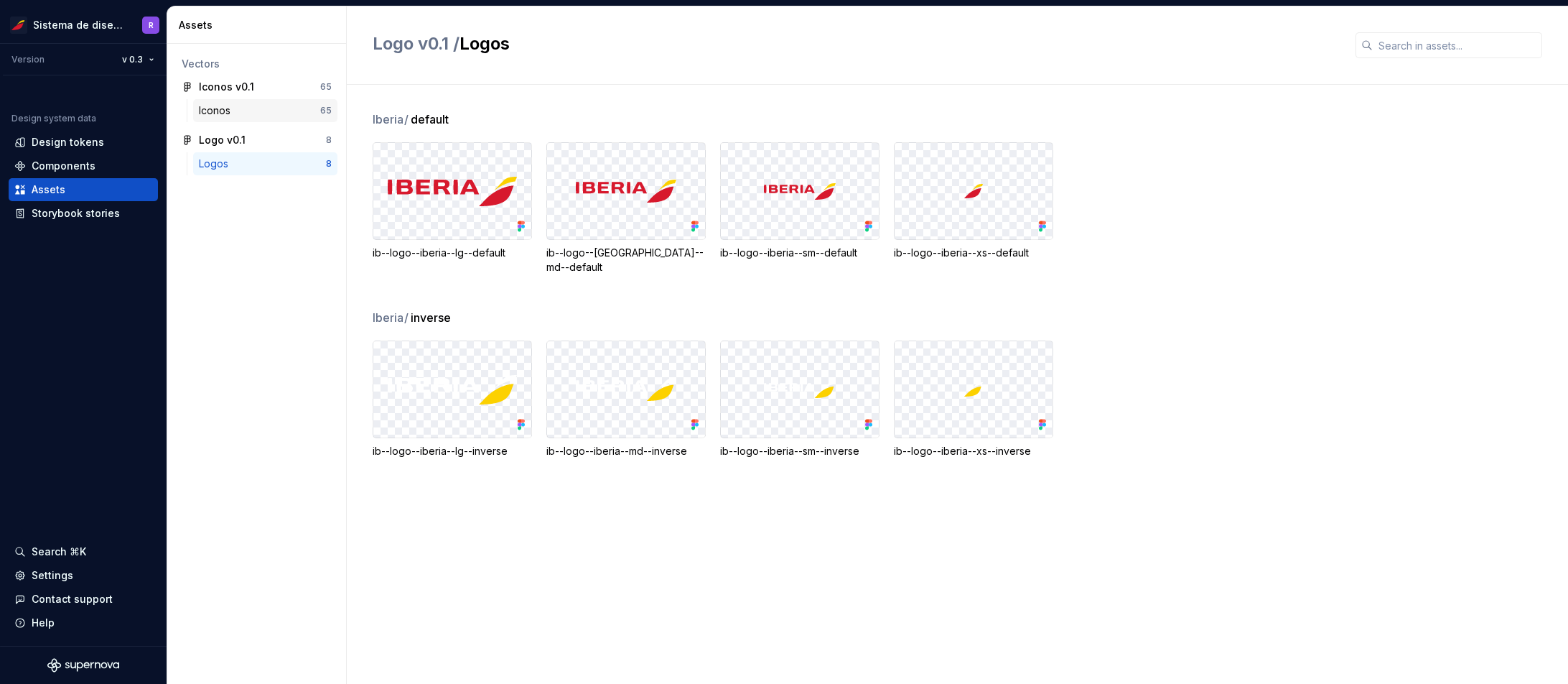
click at [221, 115] on div "Iconos" at bounding box center [217, 111] width 37 height 15
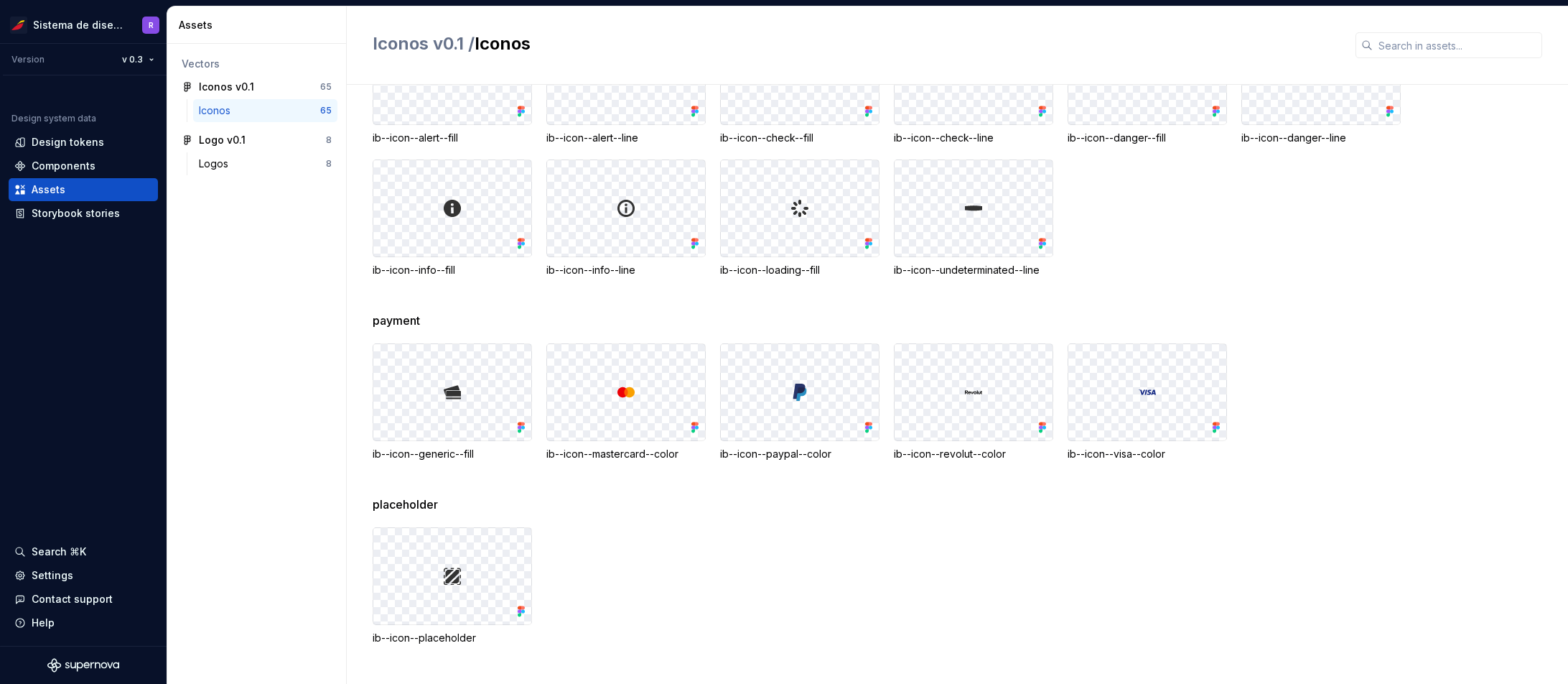
scroll to position [284, 0]
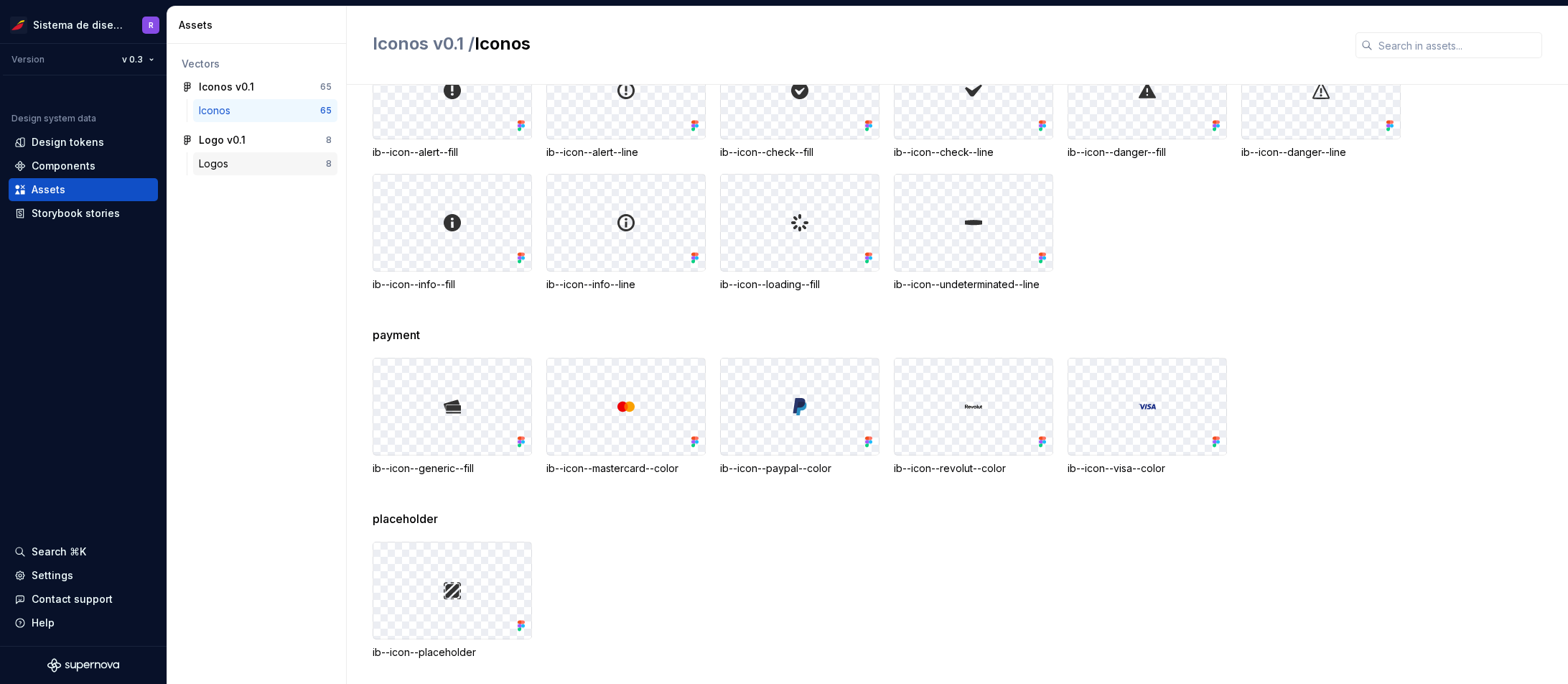
click at [212, 163] on div "Logos" at bounding box center [217, 164] width 35 height 15
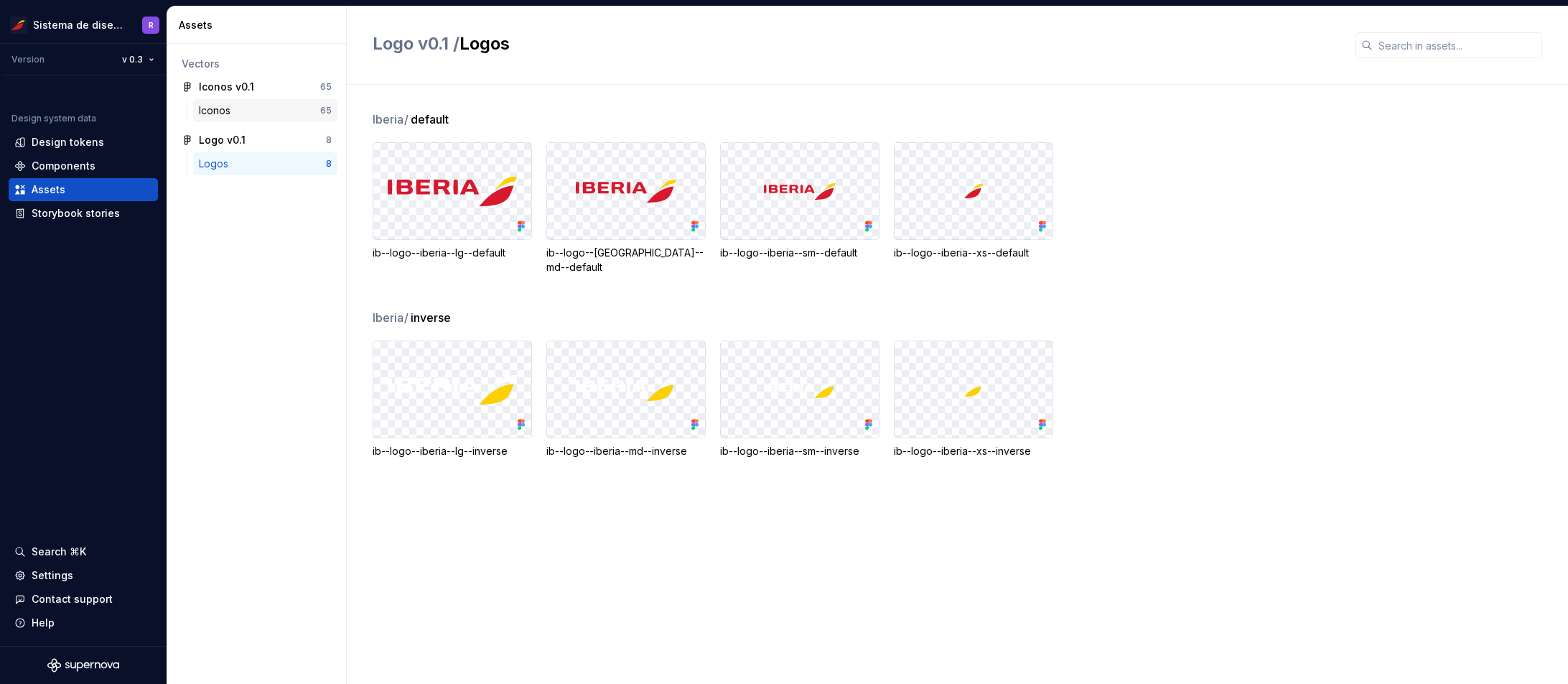
click at [224, 117] on div "Iconos" at bounding box center [217, 111] width 37 height 15
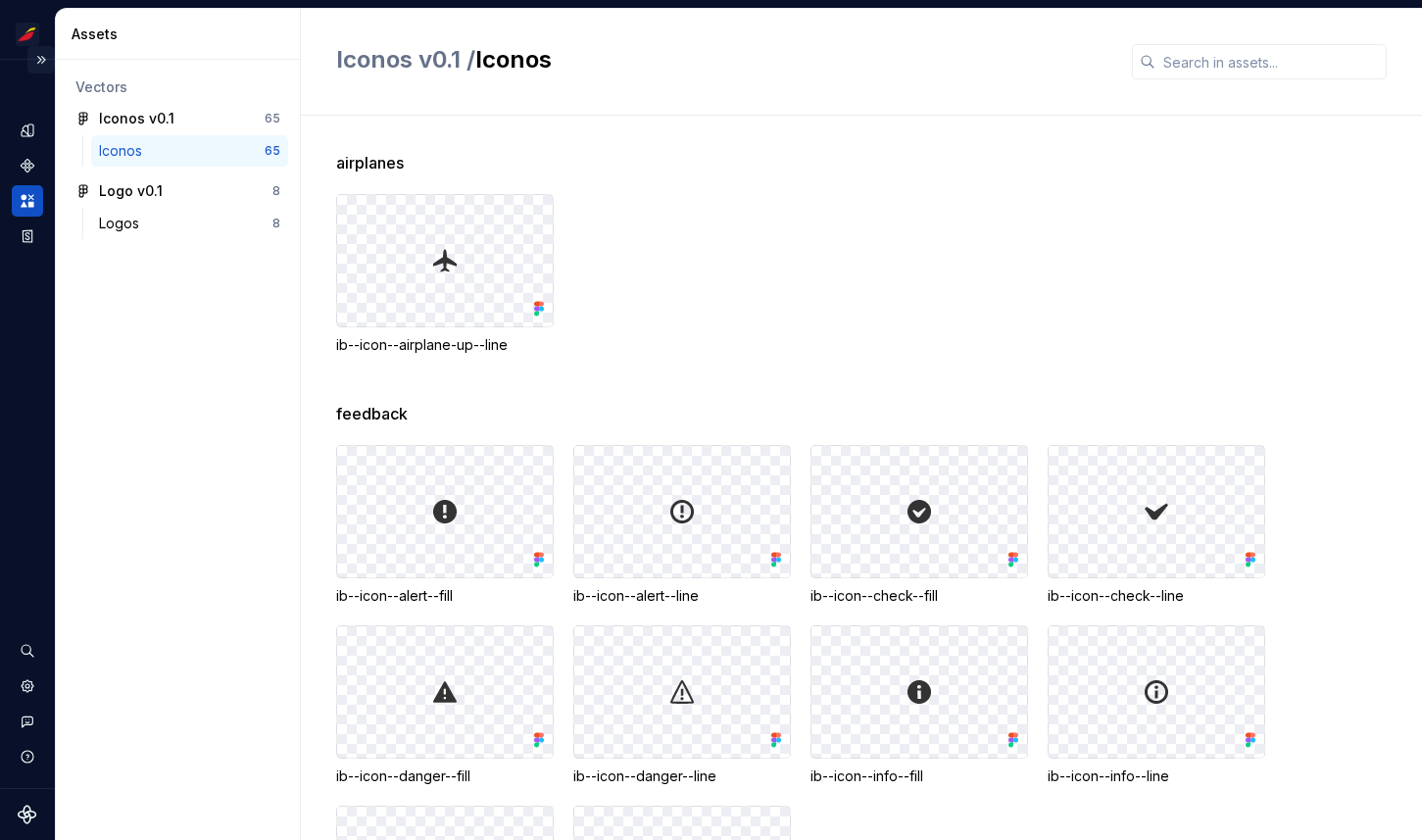
click at [37, 60] on button "Expand sidebar" at bounding box center [40, 59] width 27 height 27
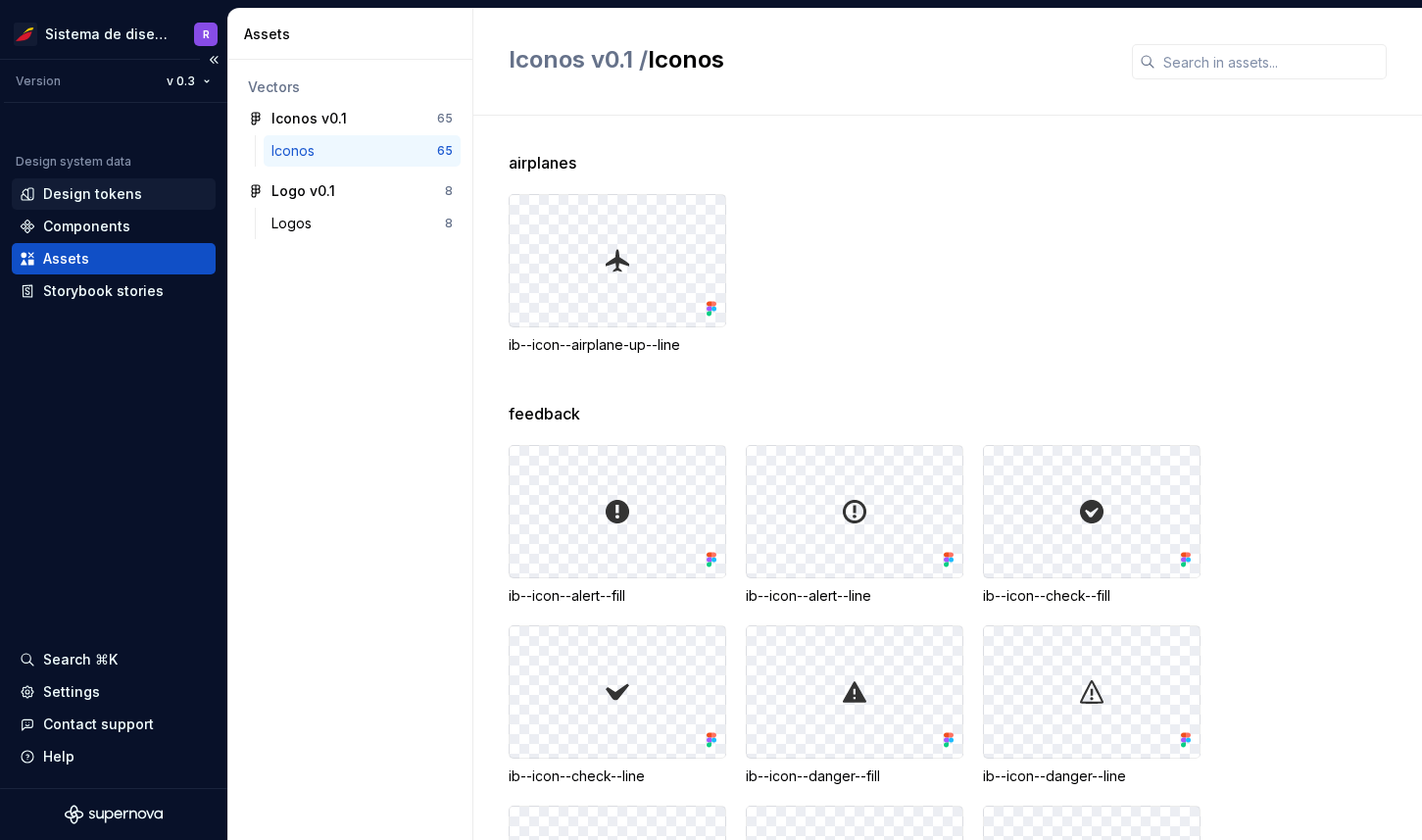
click at [96, 193] on div "Design tokens" at bounding box center [92, 194] width 99 height 20
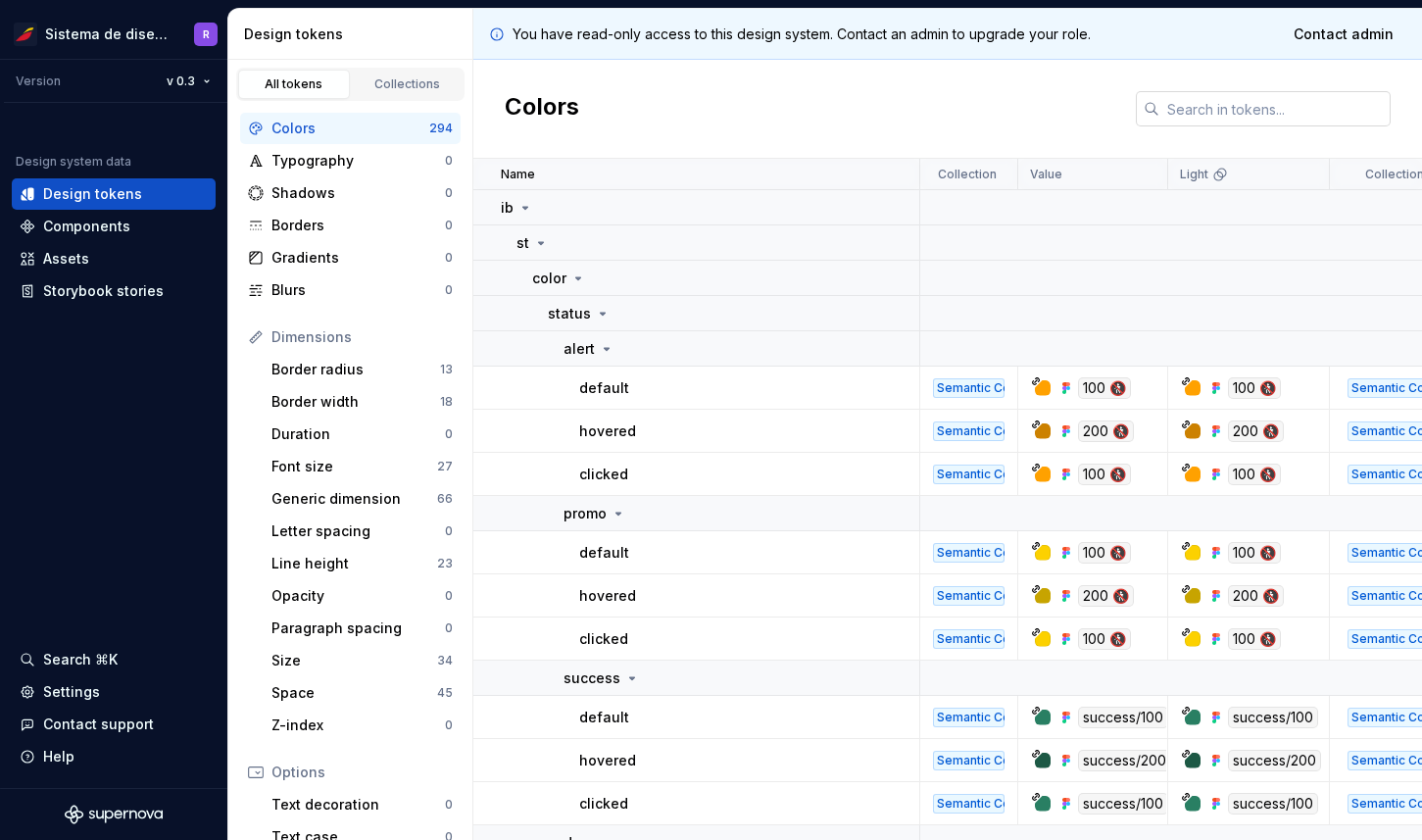
click at [1185, 115] on input "text" at bounding box center [1274, 108] width 231 height 35
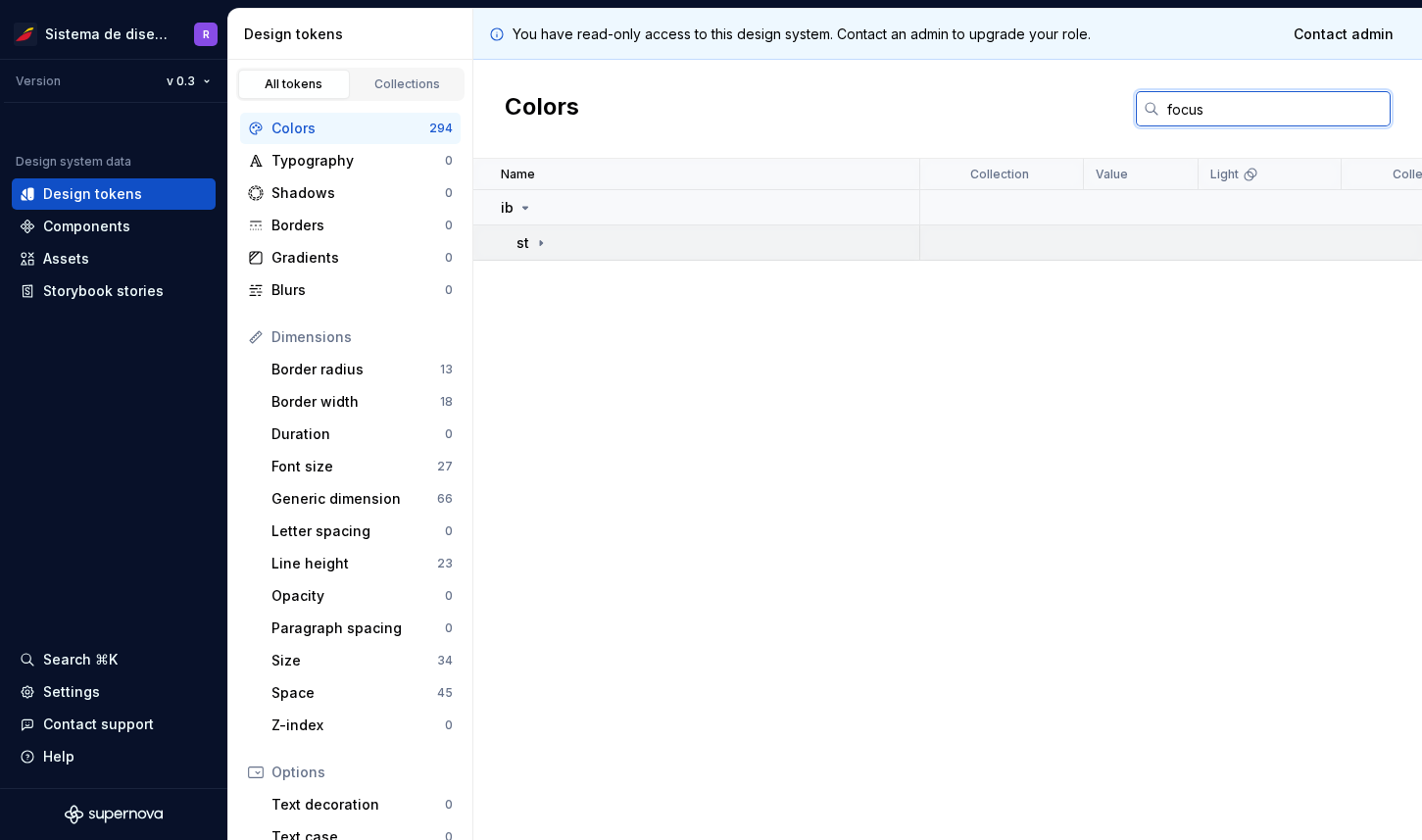
type input "focus"
click at [546, 245] on icon at bounding box center [542, 243] width 16 height 16
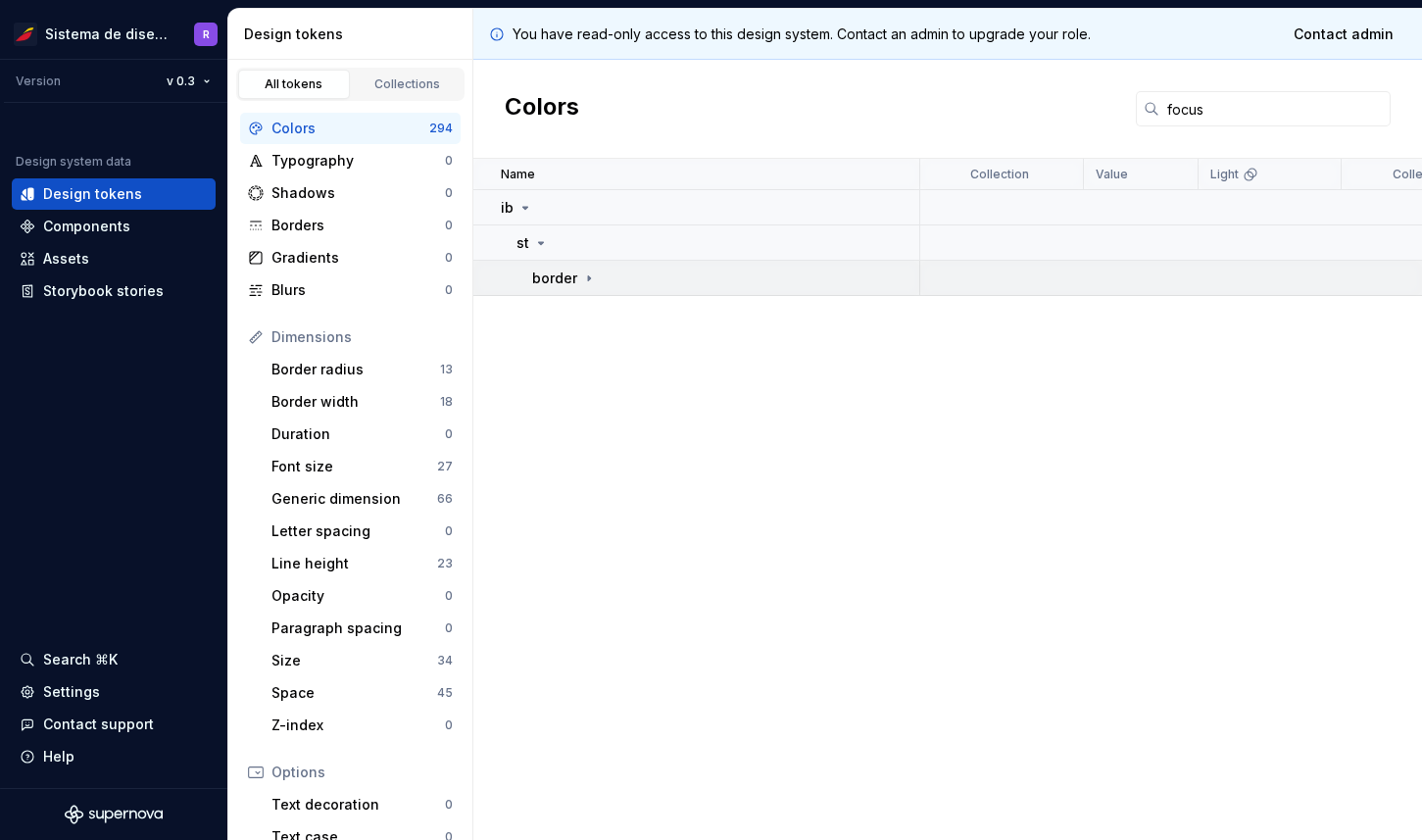
click at [588, 279] on icon at bounding box center [590, 279] width 16 height 16
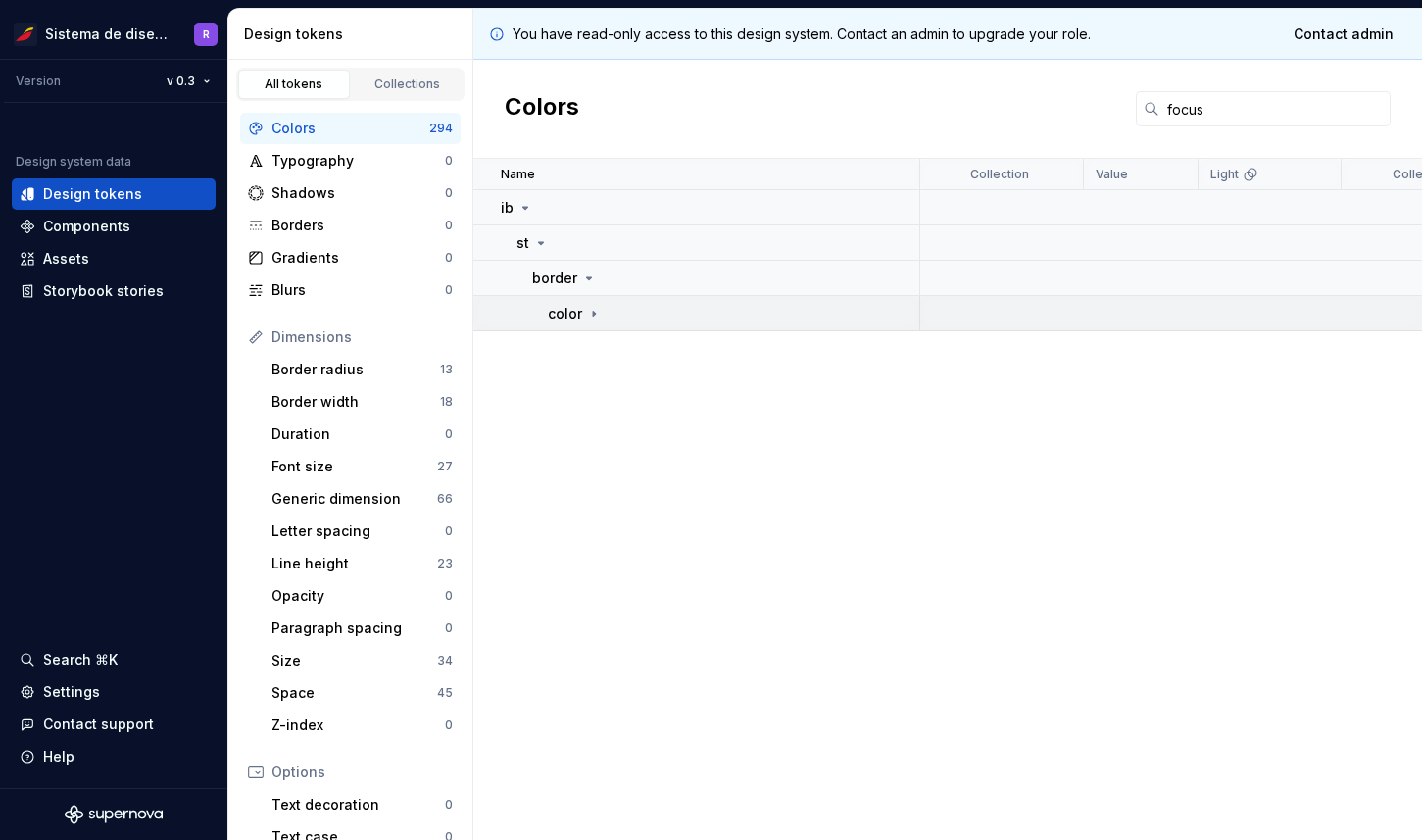
click at [593, 311] on icon at bounding box center [594, 313] width 2 height 5
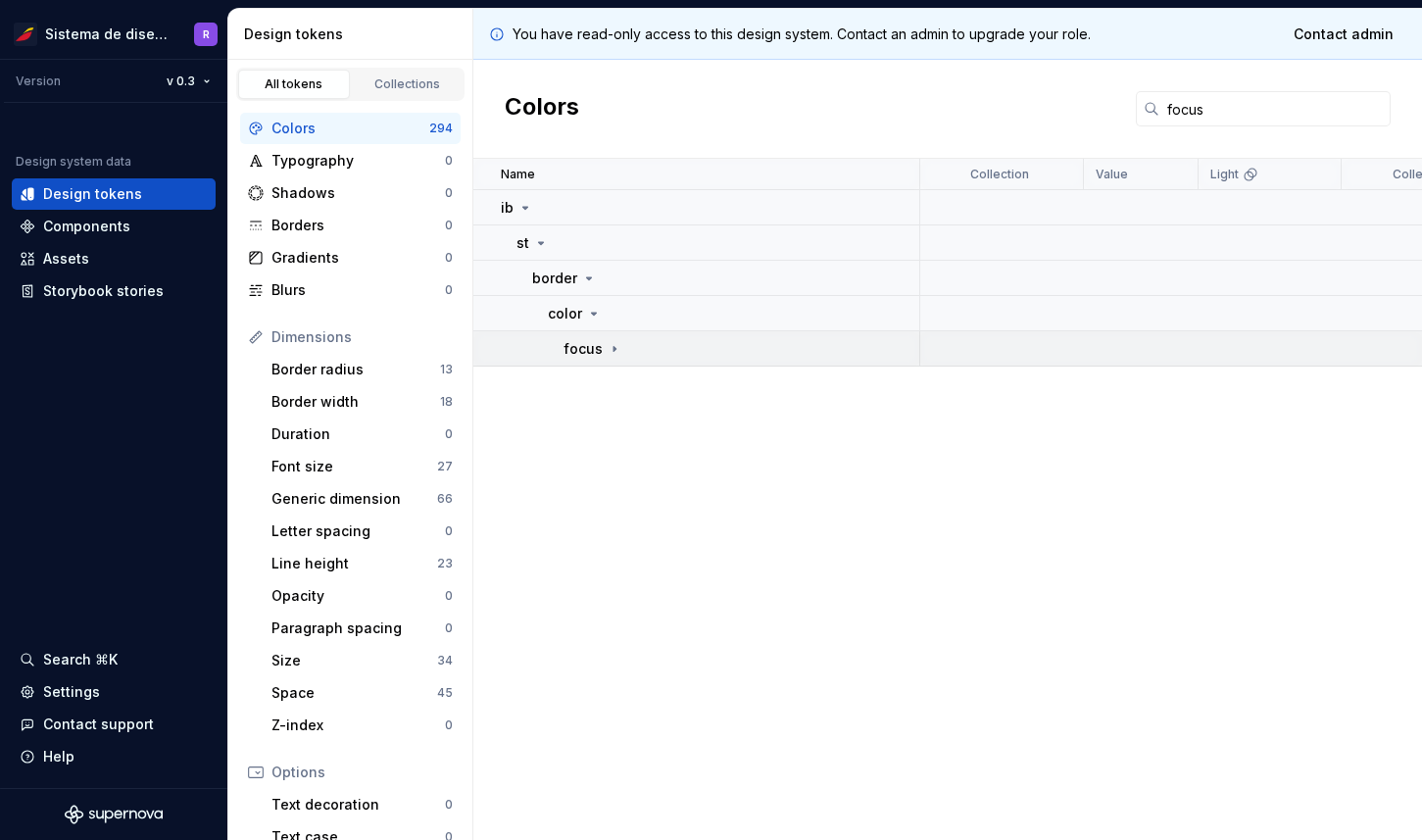
click at [607, 348] on icon at bounding box center [615, 349] width 16 height 16
